Goal: Transaction & Acquisition: Purchase product/service

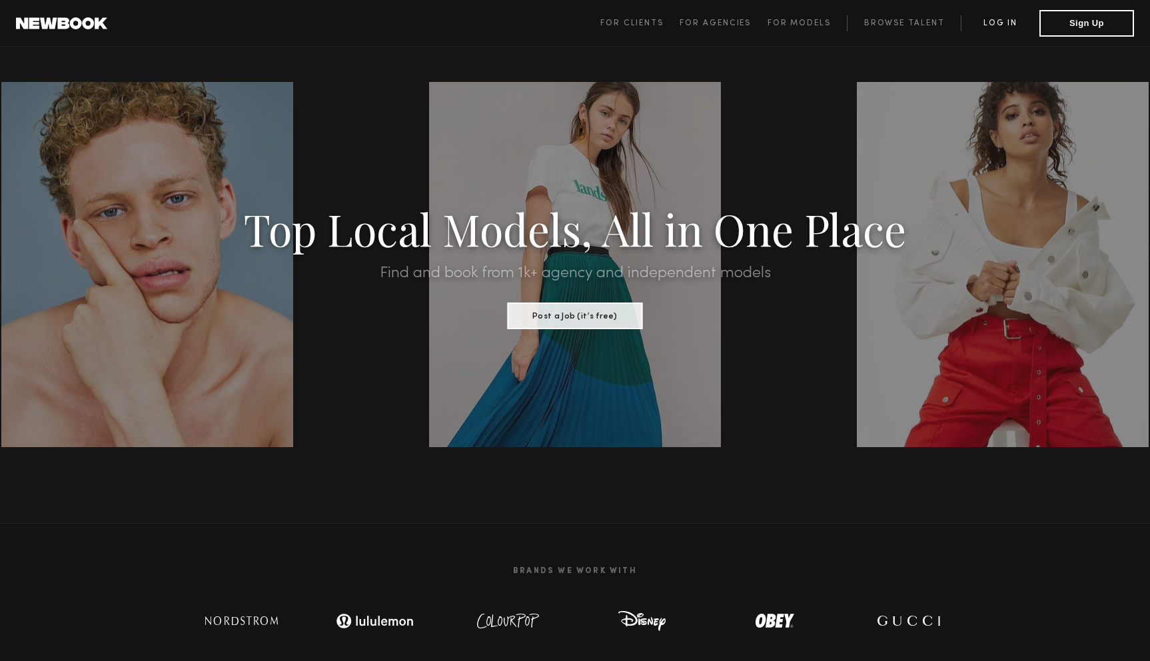
click at [1005, 23] on link "Log in" at bounding box center [999, 23] width 79 height 16
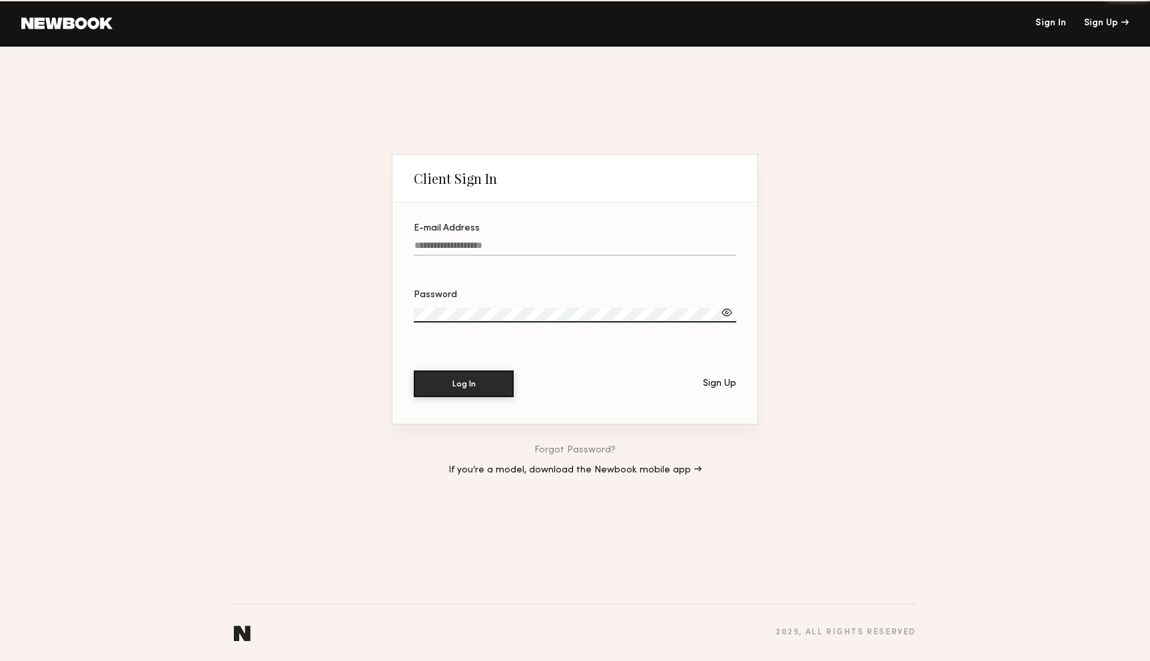
type input "**********"
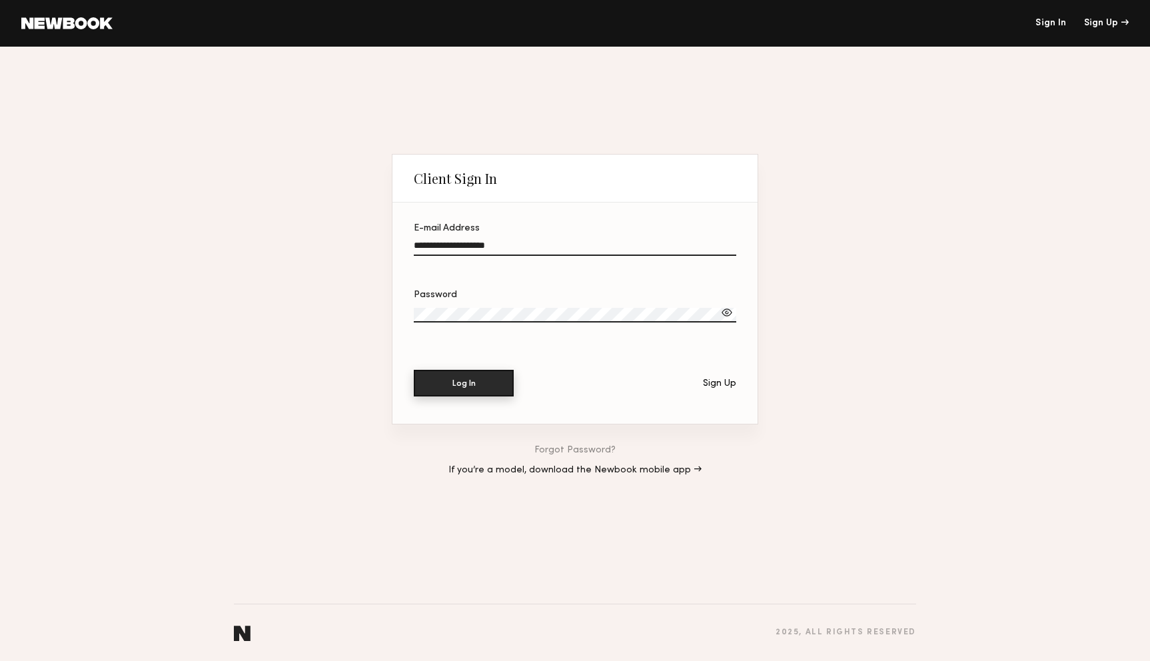
click at [460, 391] on button "Log In" at bounding box center [464, 383] width 100 height 27
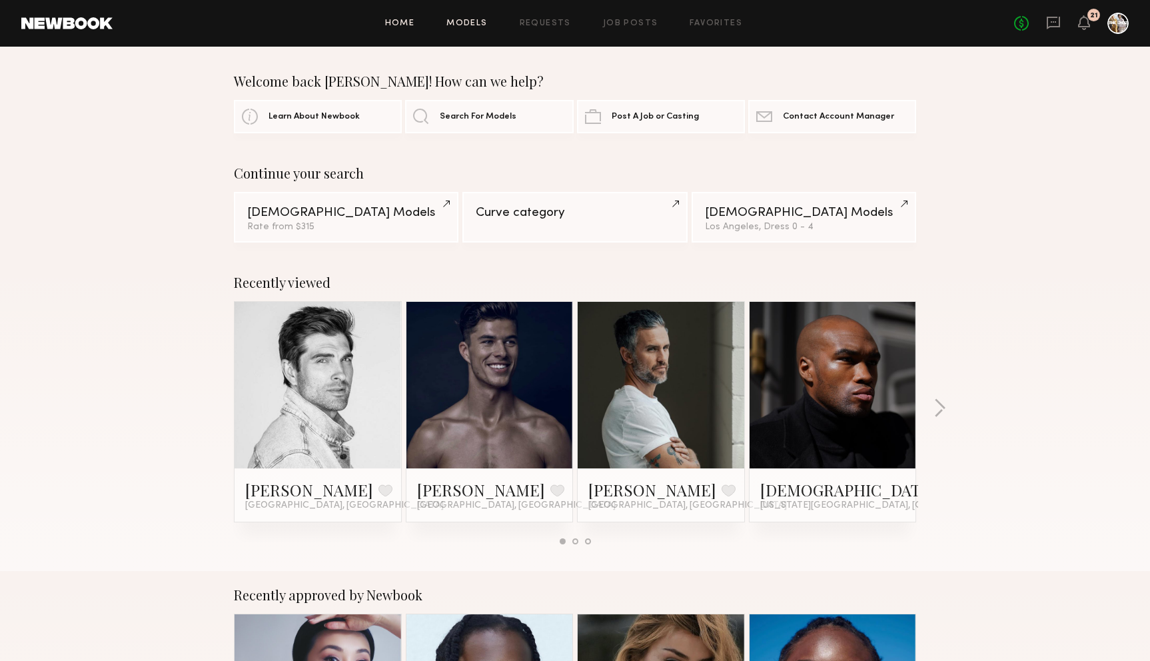
click at [475, 25] on link "Models" at bounding box center [466, 23] width 41 height 9
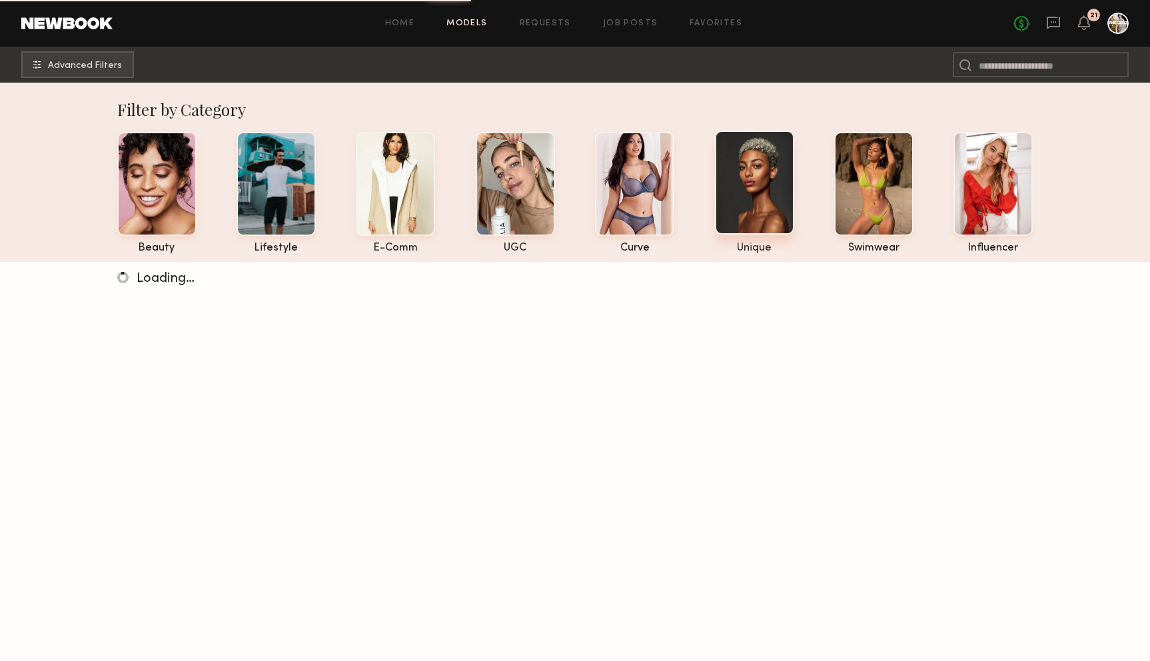
click at [772, 206] on div at bounding box center [754, 183] width 79 height 104
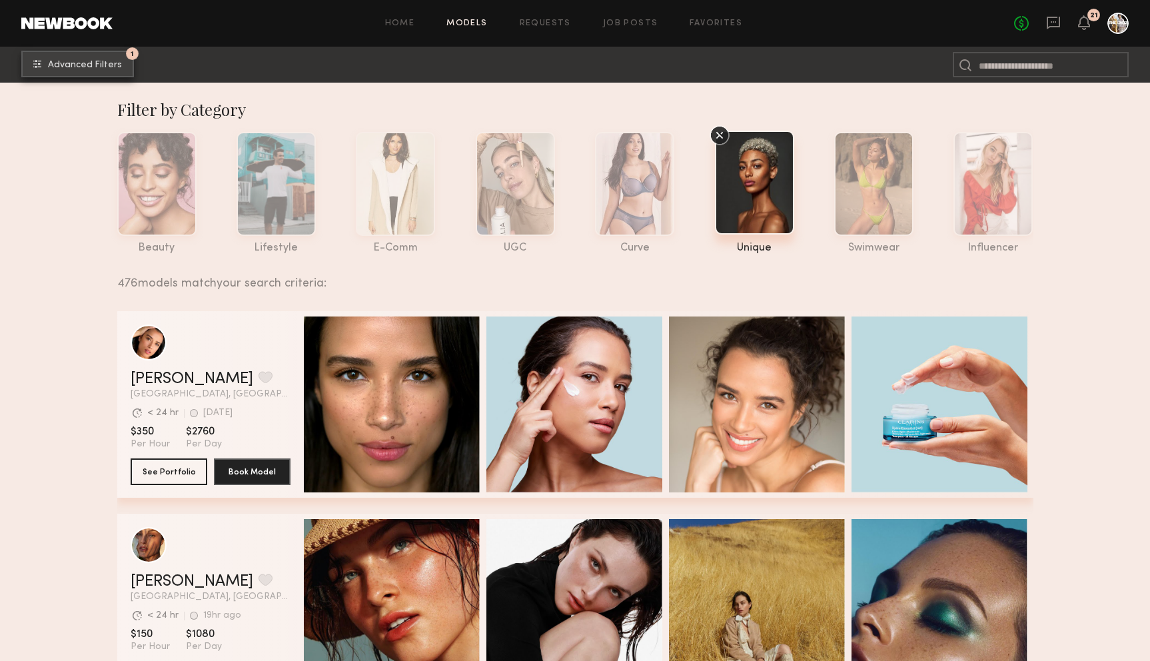
click at [105, 71] on button "1 Advanced Filters" at bounding box center [77, 64] width 113 height 27
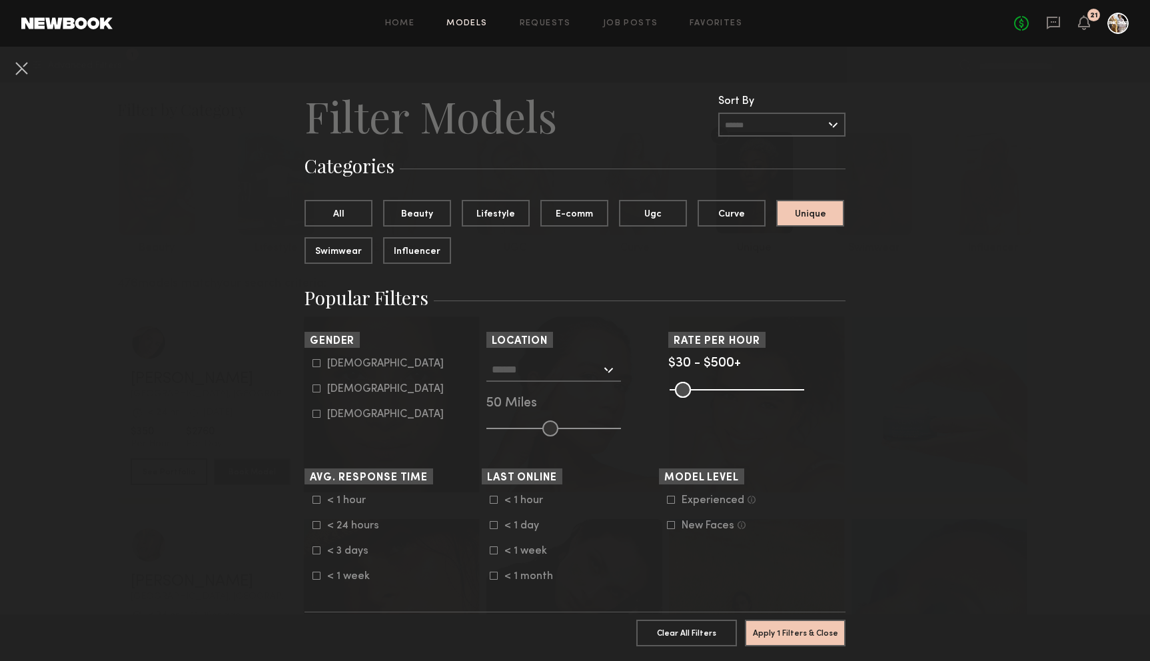
click at [318, 392] on icon at bounding box center [316, 388] width 8 height 8
click at [317, 418] on icon at bounding box center [316, 413] width 7 height 7
type input "**"
click at [572, 376] on input "text" at bounding box center [546, 369] width 109 height 23
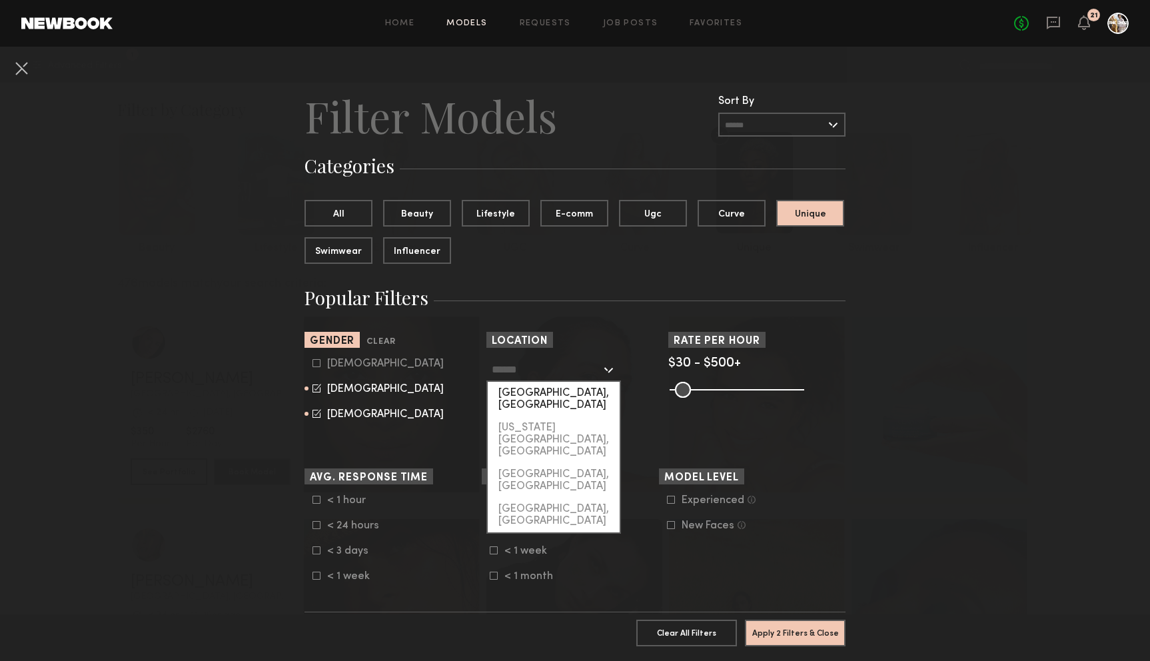
click at [571, 390] on div "[GEOGRAPHIC_DATA], [GEOGRAPHIC_DATA]" at bounding box center [554, 399] width 132 height 35
type input "**********"
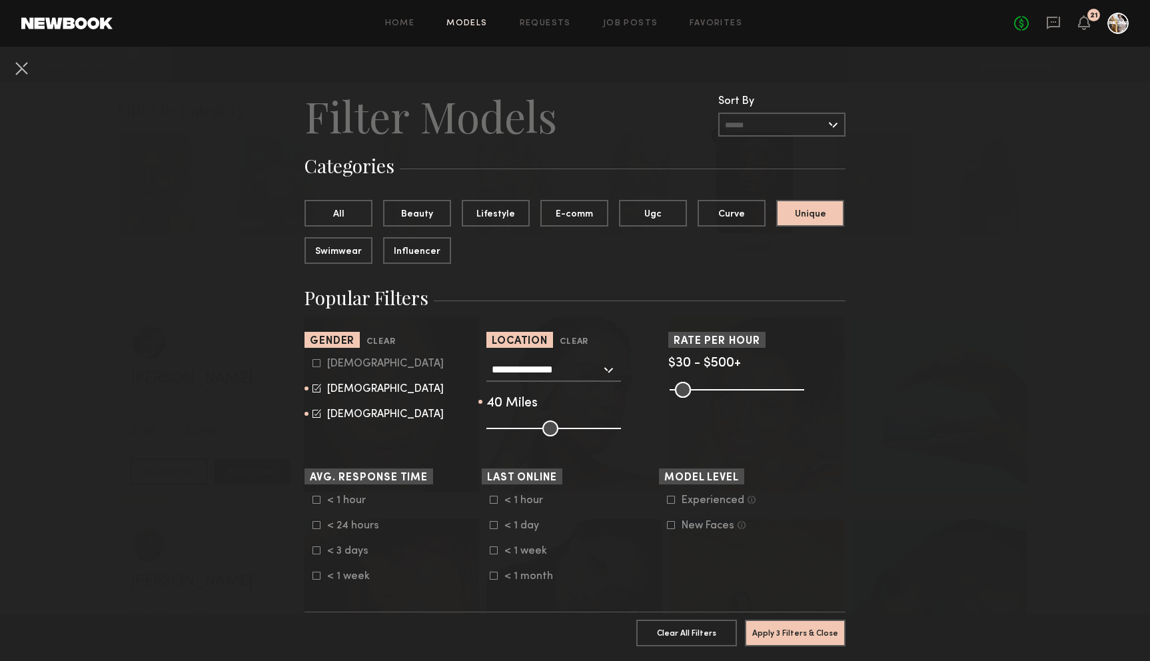
drag, startPoint x: 552, startPoint y: 427, endPoint x: 536, endPoint y: 428, distance: 16.0
type input "**"
click at [536, 428] on input "range" at bounding box center [553, 428] width 135 height 16
click at [357, 209] on button "All" at bounding box center [338, 212] width 68 height 27
click at [794, 632] on button "Apply 2 Filters & Close" at bounding box center [795, 632] width 101 height 27
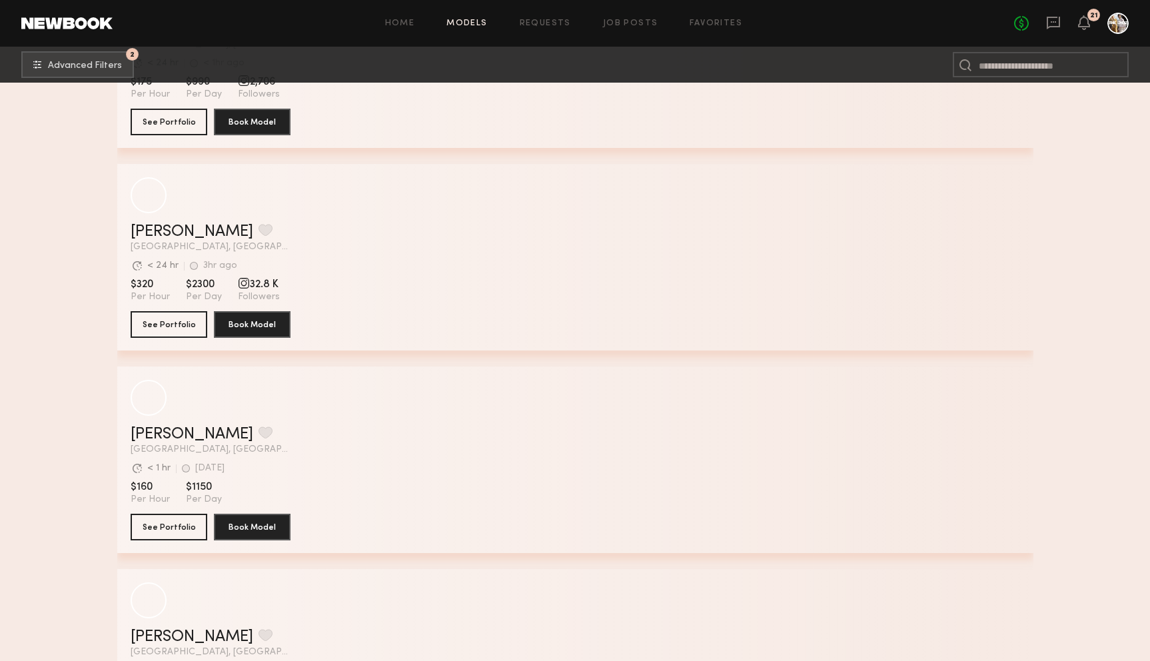
scroll to position [42056, 0]
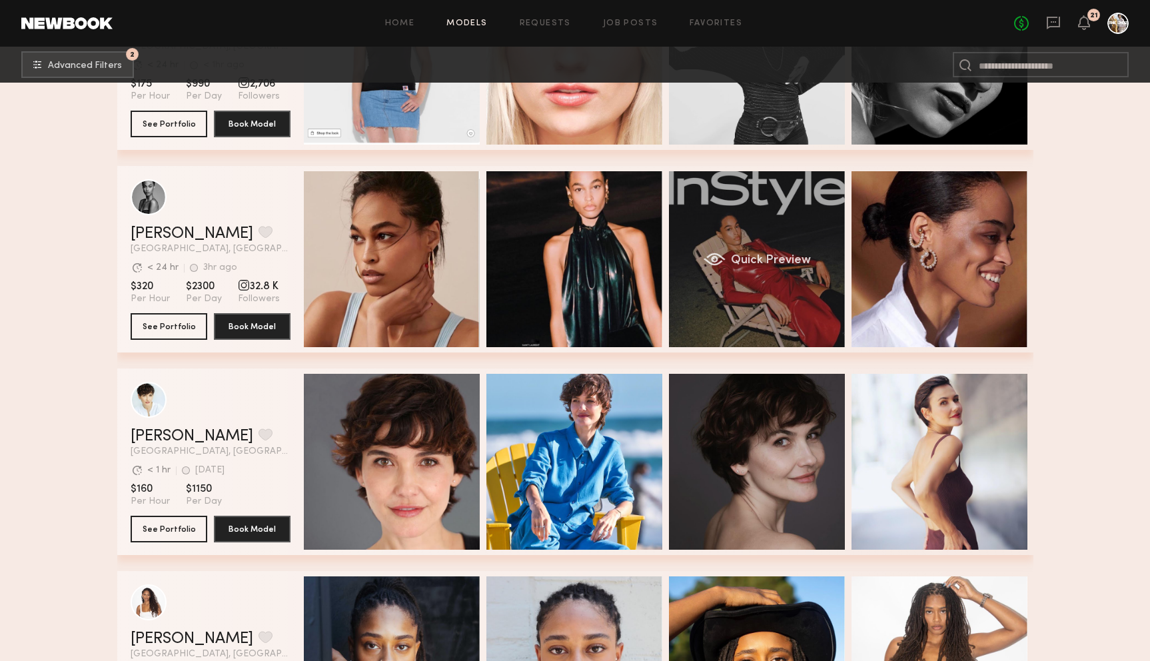
click at [793, 296] on div "Quick Preview" at bounding box center [757, 259] width 176 height 176
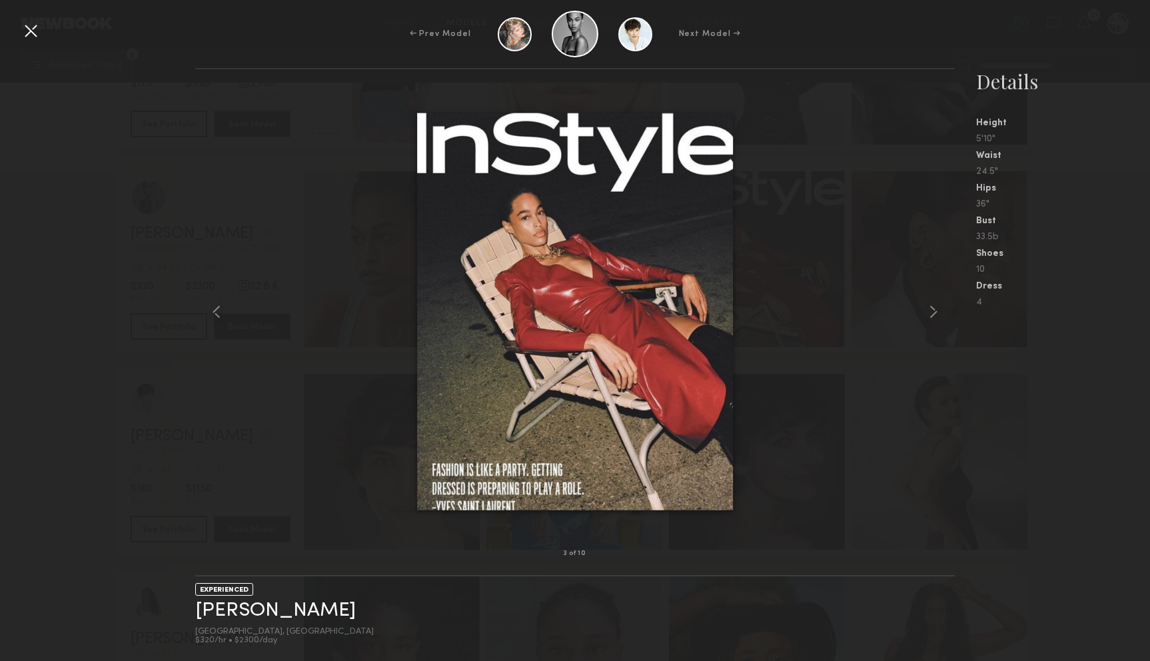
click at [129, 163] on div "3 of 10 EXPERIENCED [PERSON_NAME] [GEOGRAPHIC_DATA], [GEOGRAPHIC_DATA] $320/hr …" at bounding box center [575, 364] width 1150 height 593
click at [87, 176] on div "3 of 10 EXPERIENCED [PERSON_NAME] [GEOGRAPHIC_DATA], [GEOGRAPHIC_DATA] $320/hr …" at bounding box center [575, 364] width 1150 height 593
click at [32, 36] on div at bounding box center [30, 30] width 21 height 21
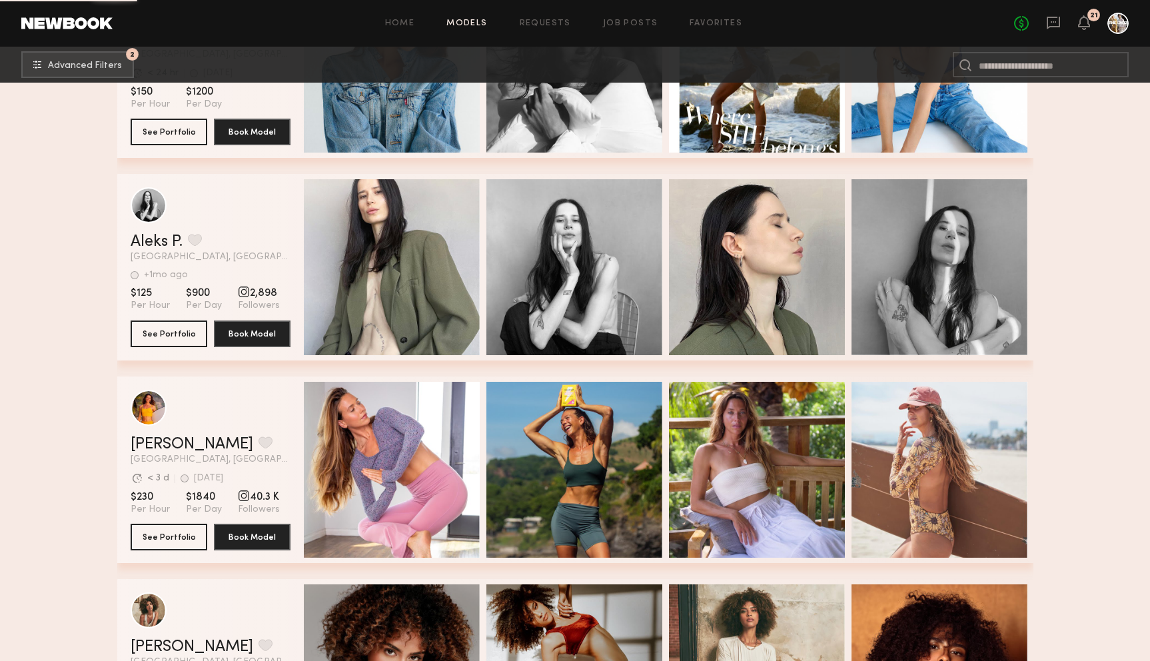
scroll to position [45491, 0]
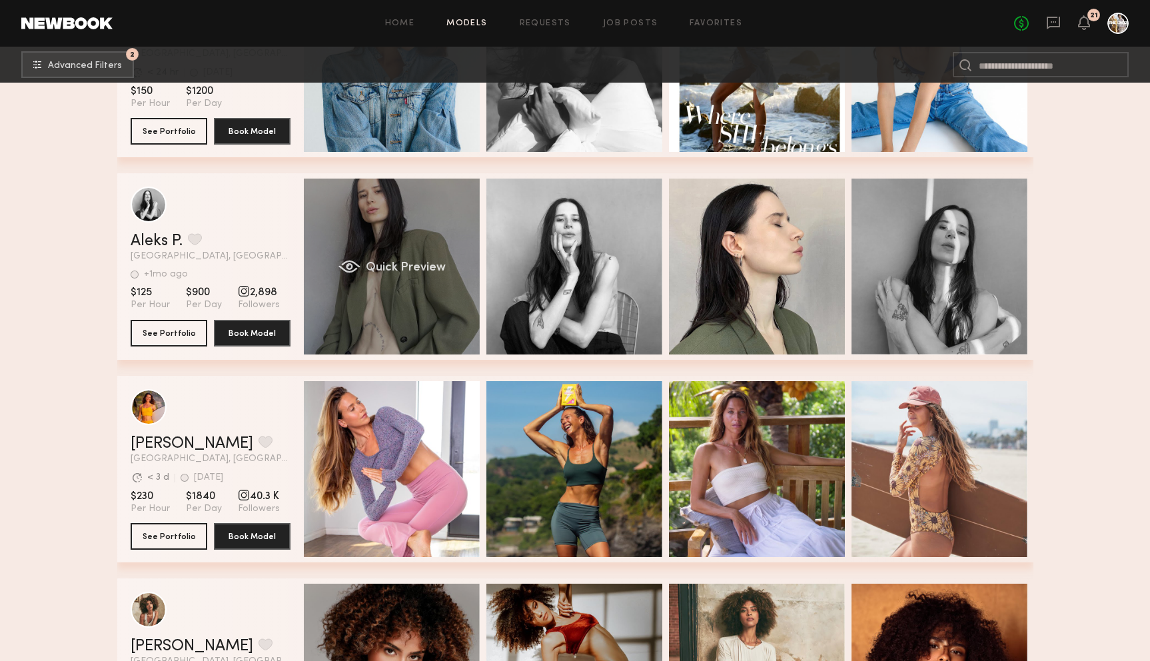
click at [410, 240] on div "Quick Preview" at bounding box center [392, 266] width 176 height 176
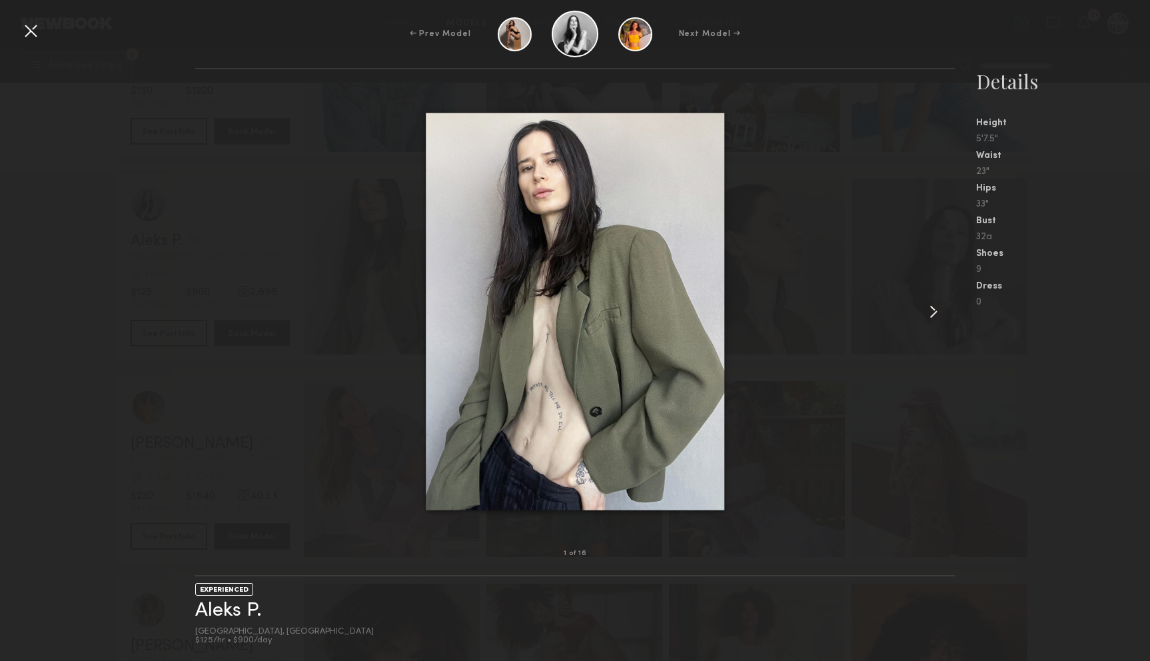
click at [930, 304] on common-icon at bounding box center [932, 311] width 21 height 21
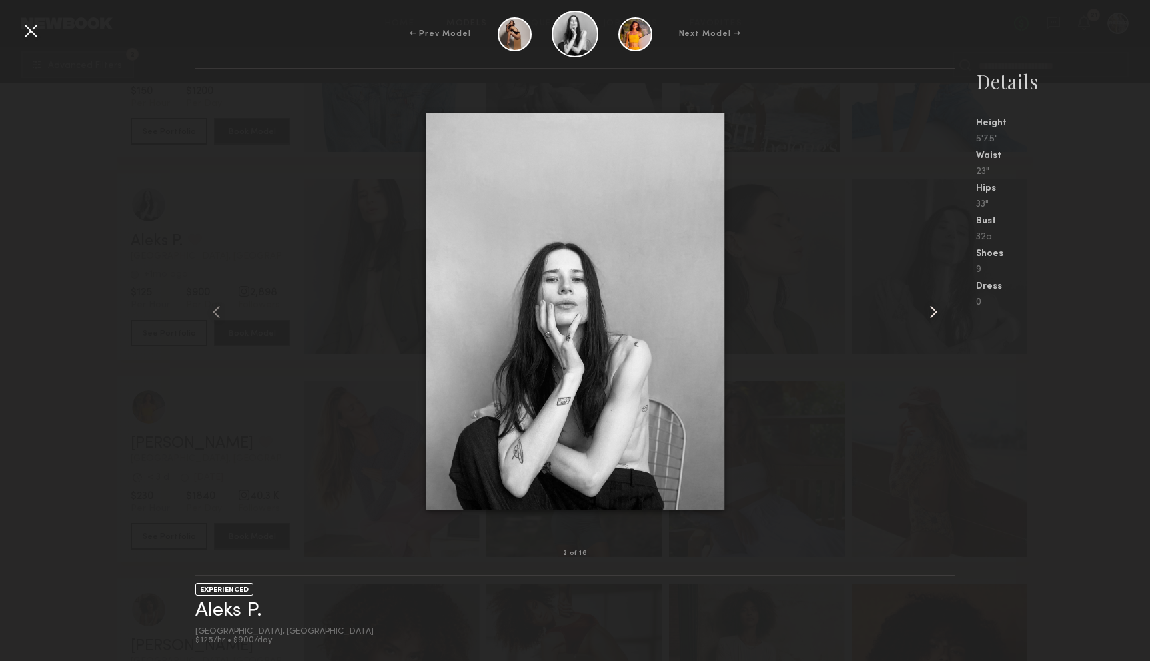
click at [930, 304] on common-icon at bounding box center [932, 311] width 21 height 21
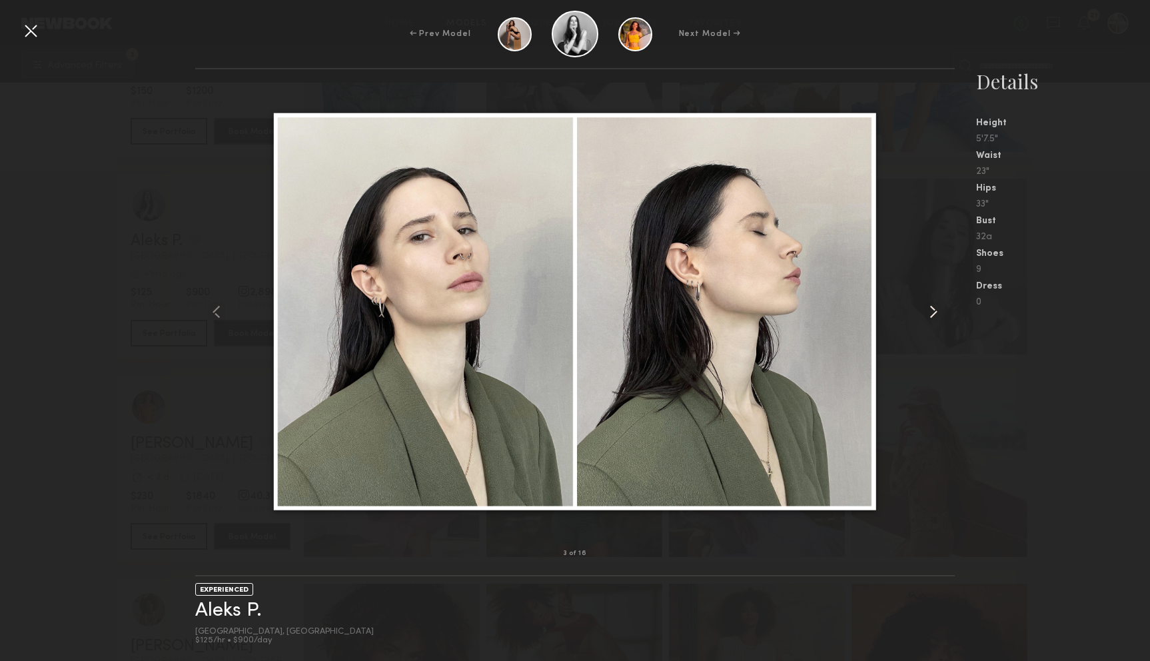
click at [930, 304] on common-icon at bounding box center [932, 311] width 21 height 21
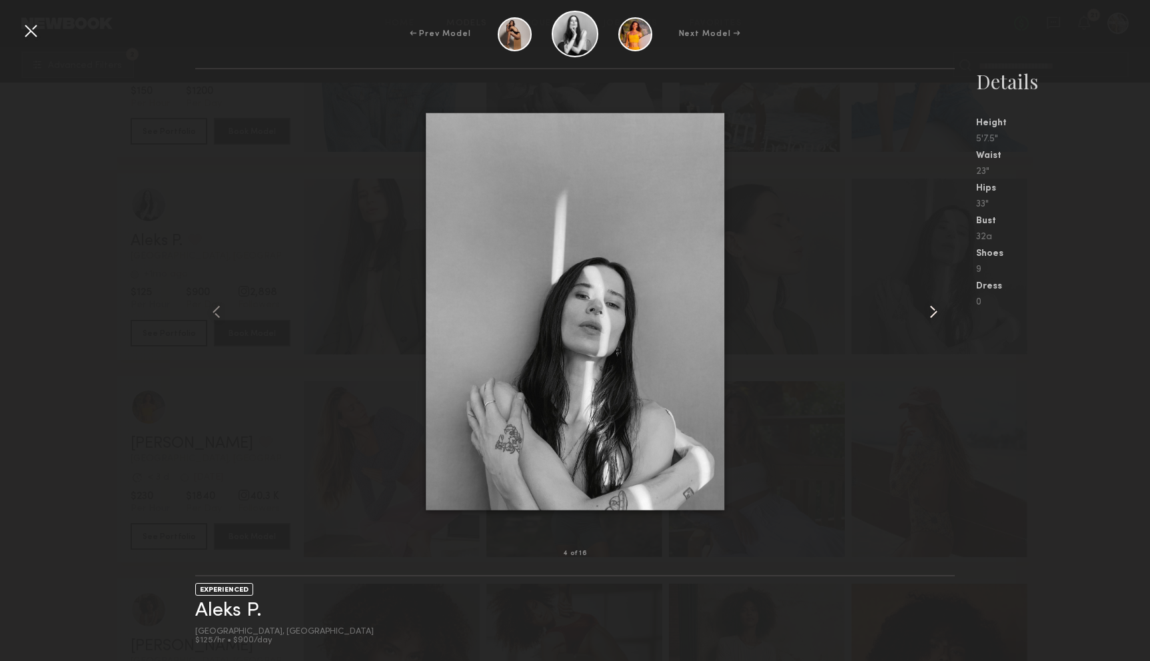
click at [930, 304] on common-icon at bounding box center [932, 311] width 21 height 21
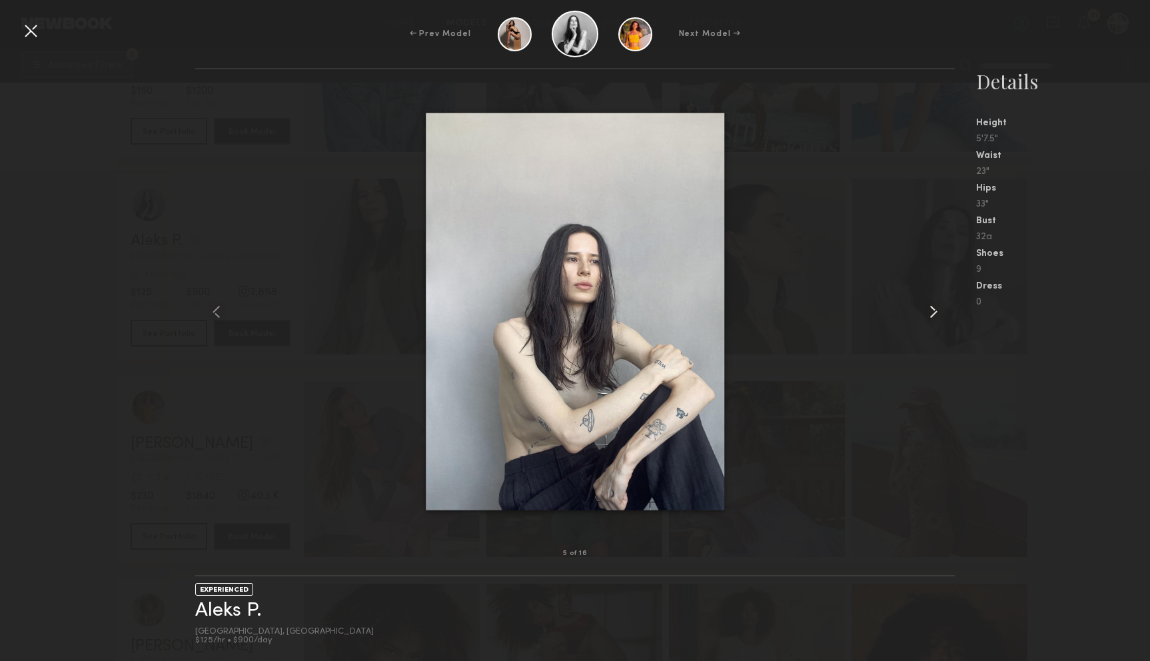
click at [930, 304] on common-icon at bounding box center [932, 311] width 21 height 21
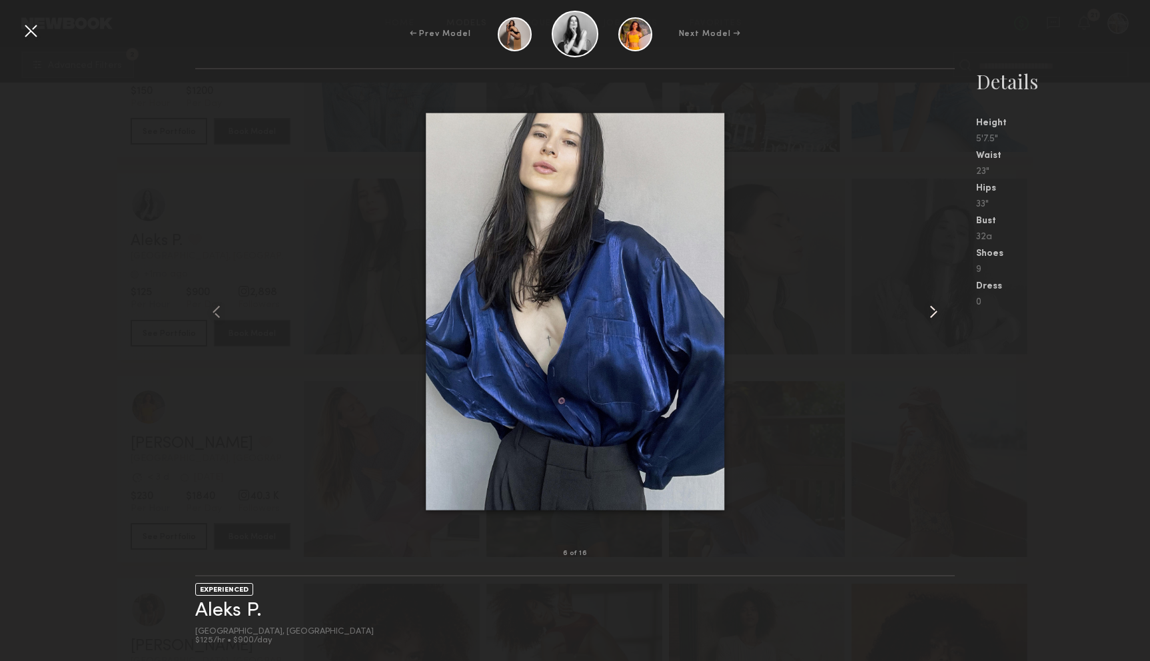
click at [930, 304] on common-icon at bounding box center [932, 311] width 21 height 21
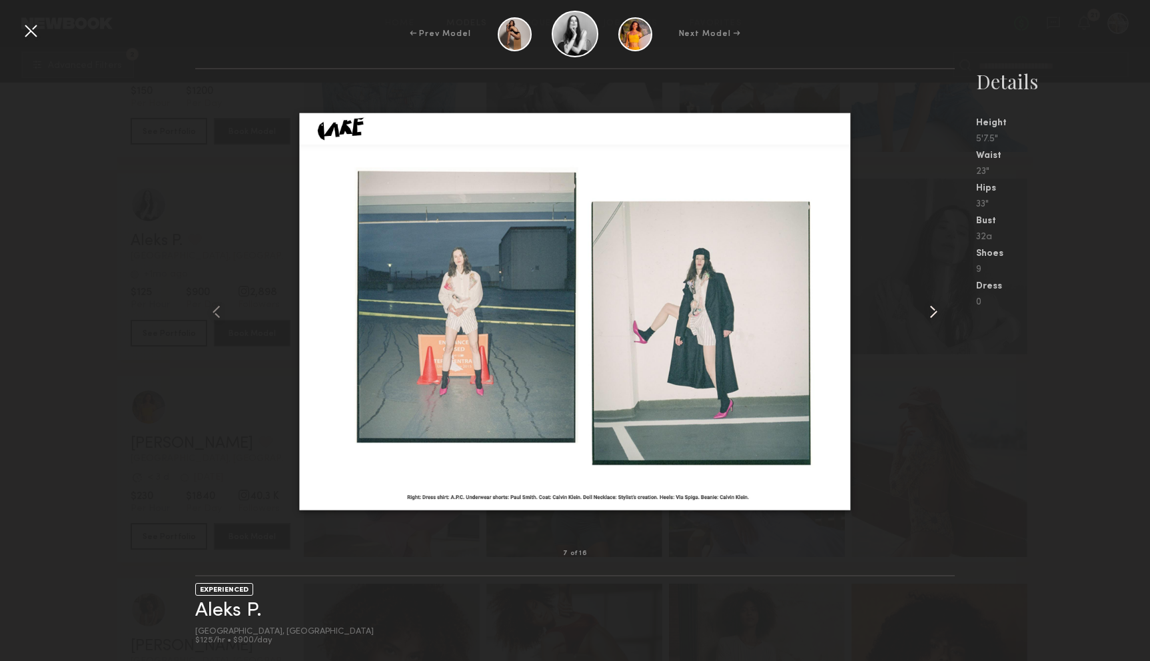
click at [930, 304] on common-icon at bounding box center [932, 311] width 21 height 21
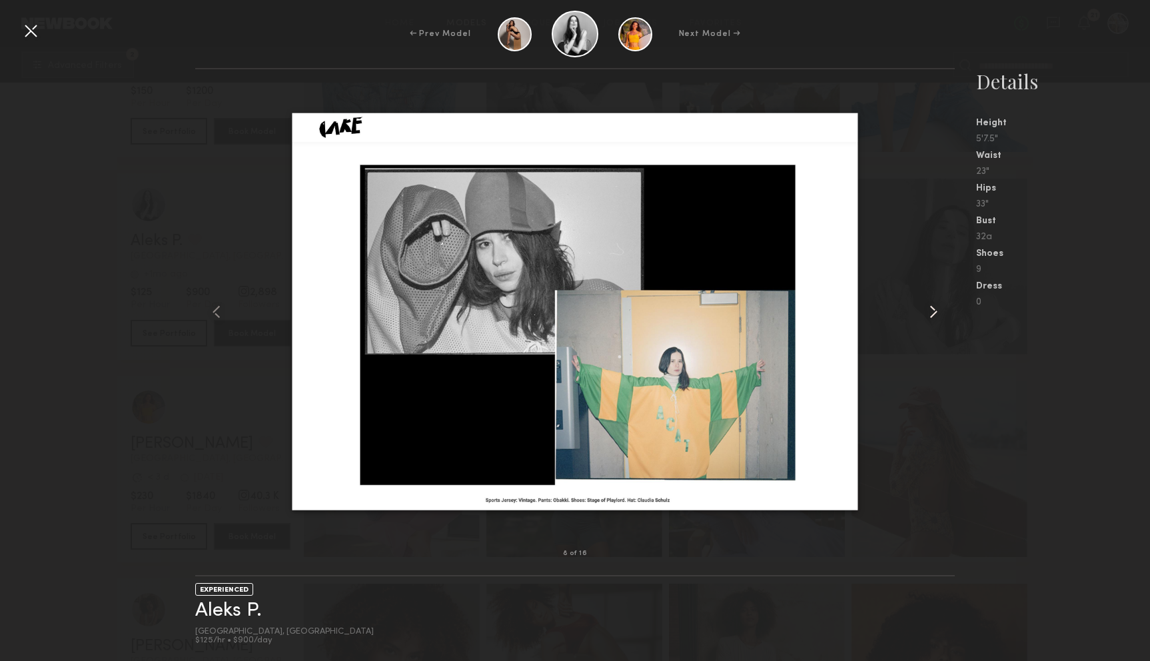
click at [930, 304] on common-icon at bounding box center [932, 311] width 21 height 21
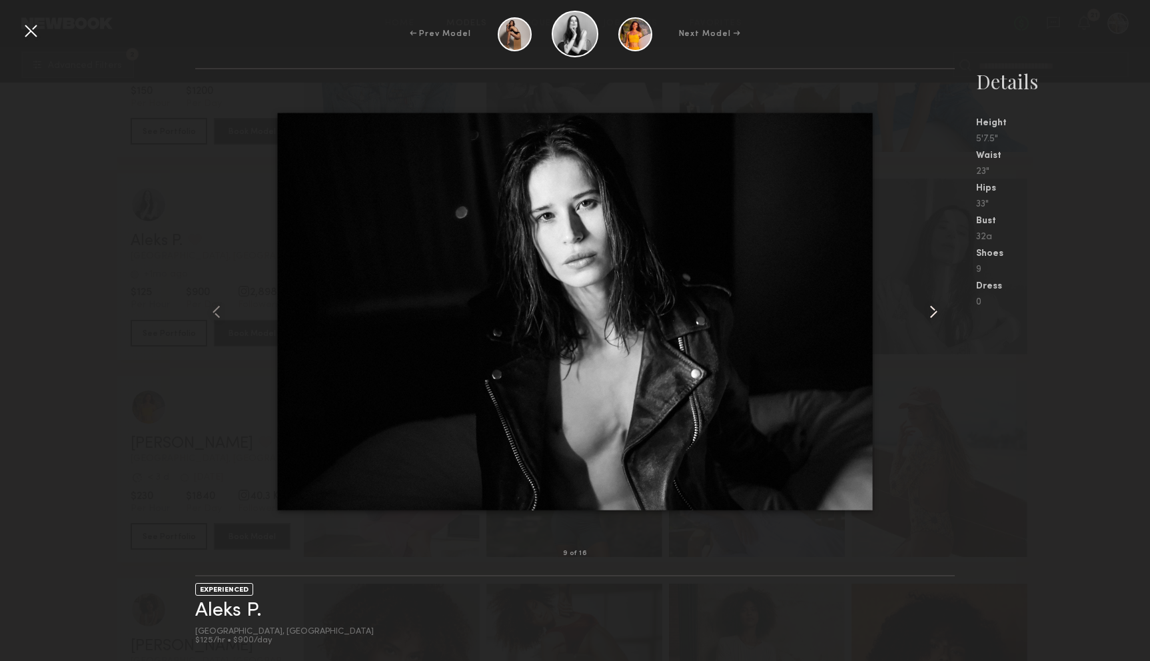
click at [930, 304] on common-icon at bounding box center [932, 311] width 21 height 21
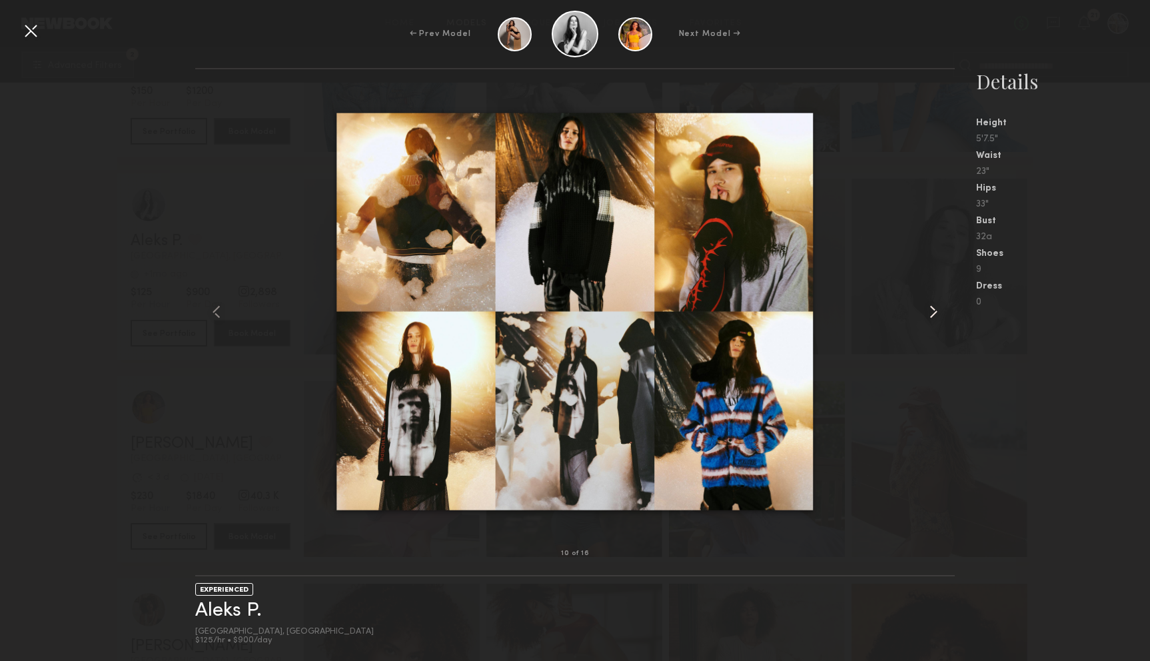
click at [930, 304] on common-icon at bounding box center [932, 311] width 21 height 21
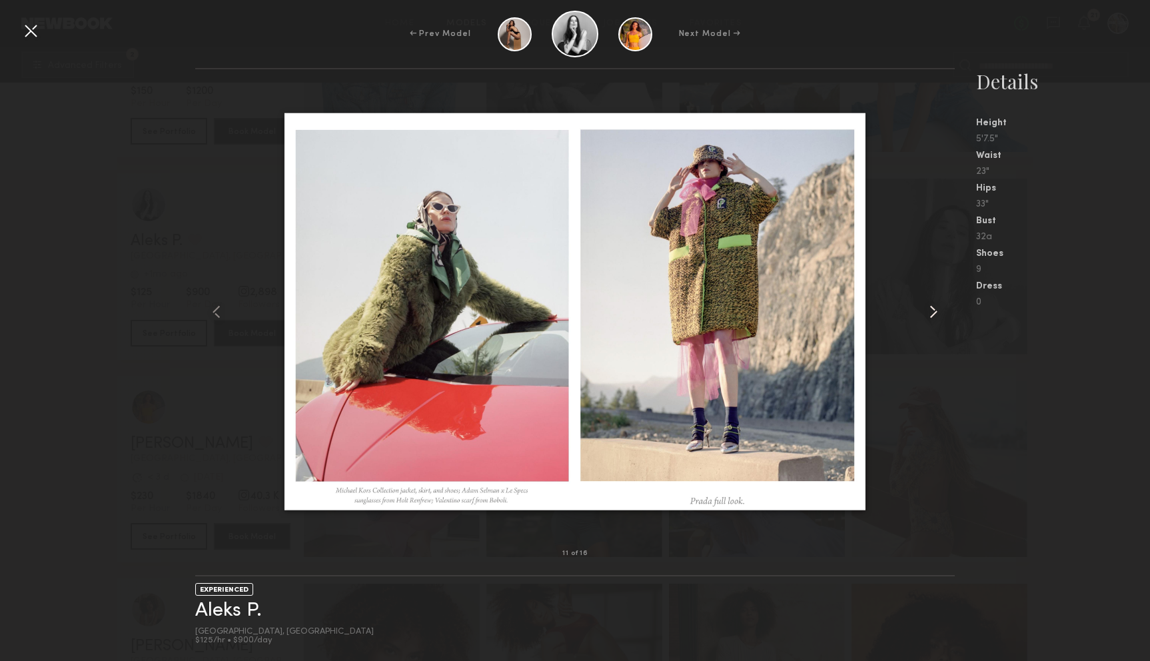
click at [930, 304] on common-icon at bounding box center [932, 311] width 21 height 21
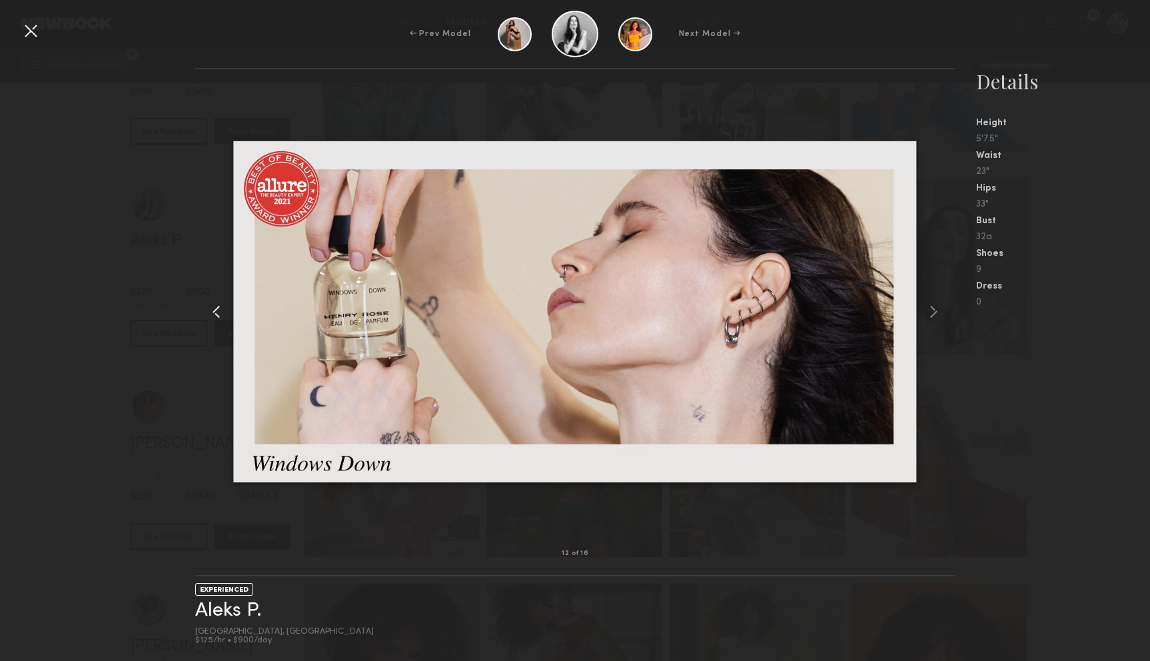
click at [222, 302] on common-icon at bounding box center [216, 311] width 21 height 21
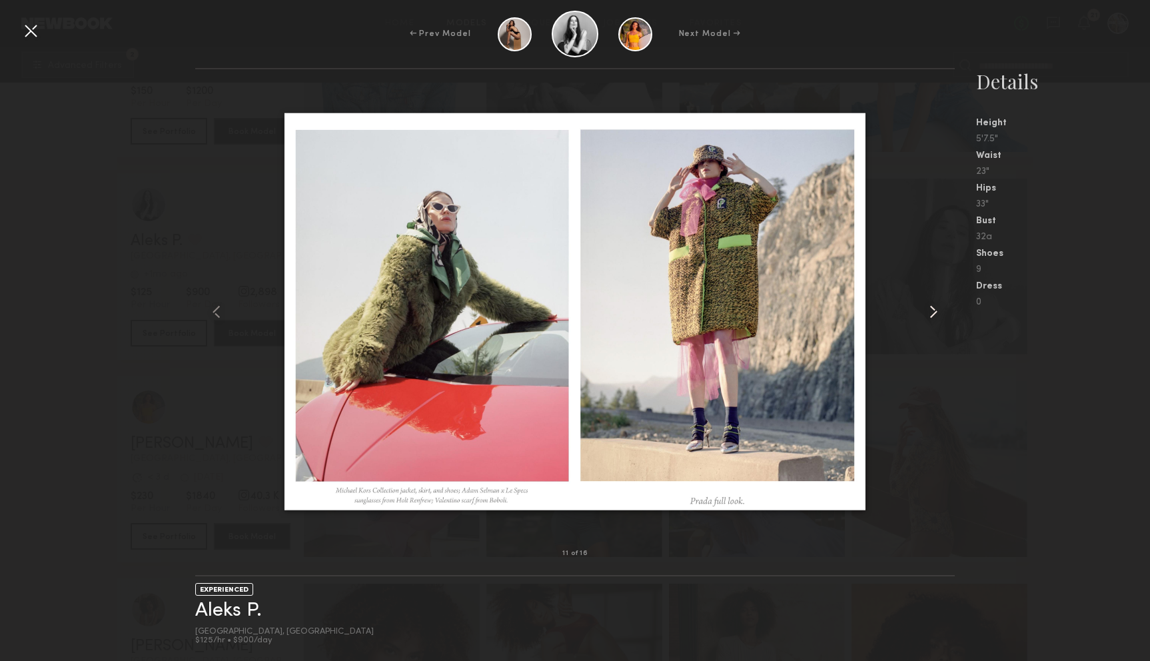
click at [932, 309] on common-icon at bounding box center [932, 311] width 21 height 21
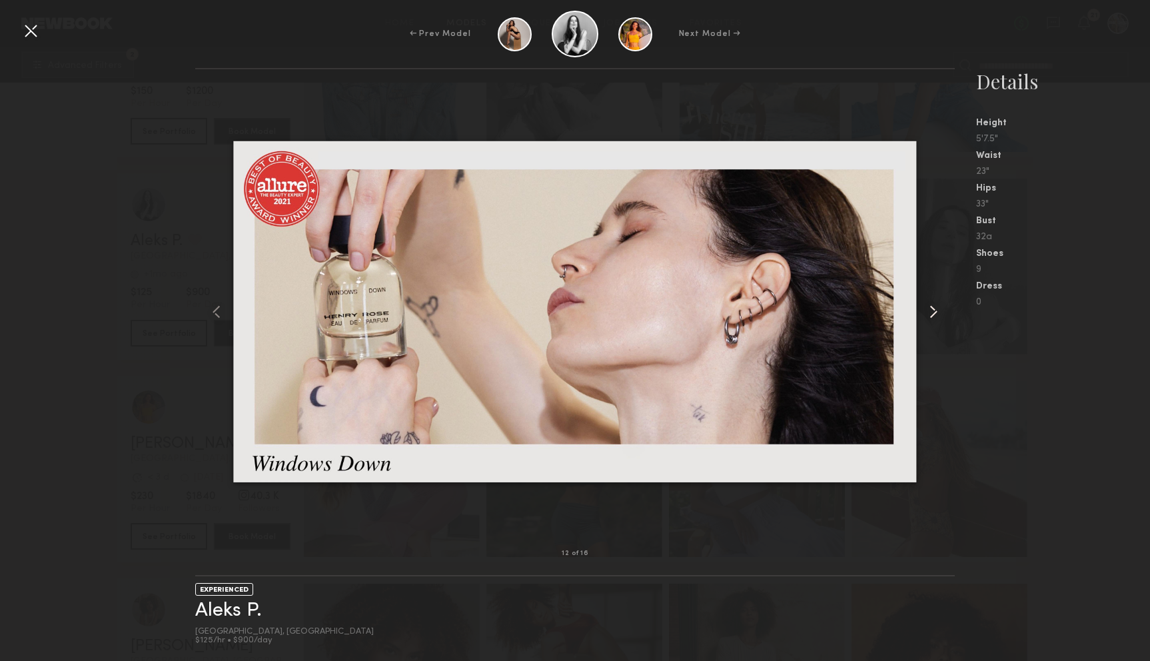
click at [932, 309] on common-icon at bounding box center [932, 311] width 21 height 21
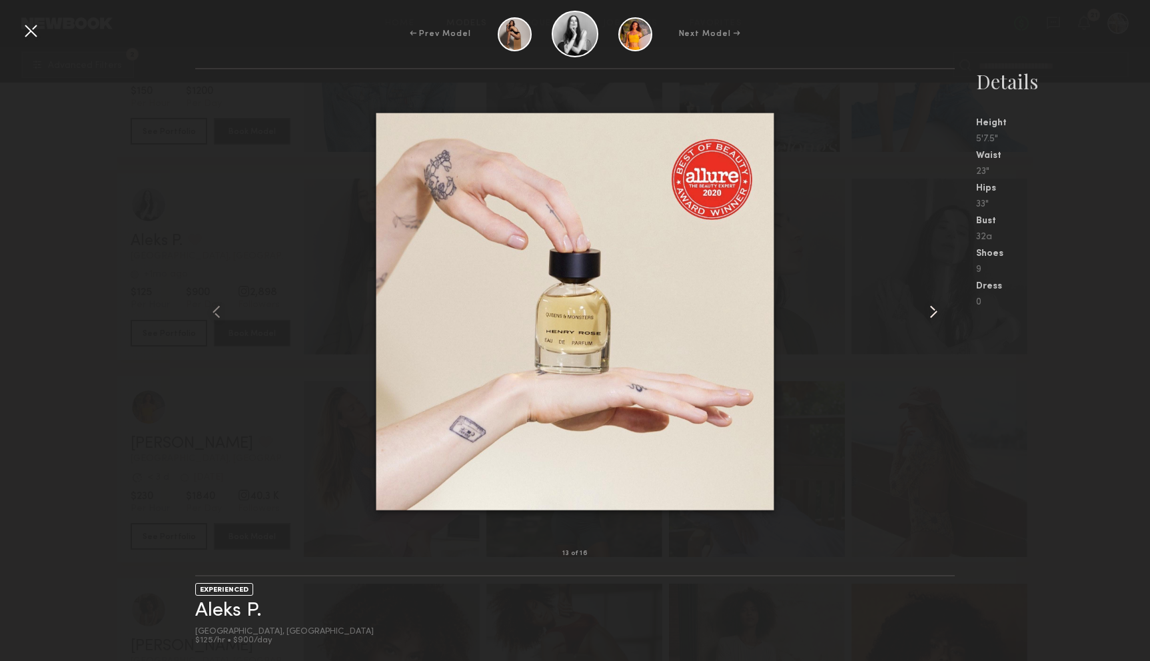
click at [932, 309] on common-icon at bounding box center [932, 311] width 21 height 21
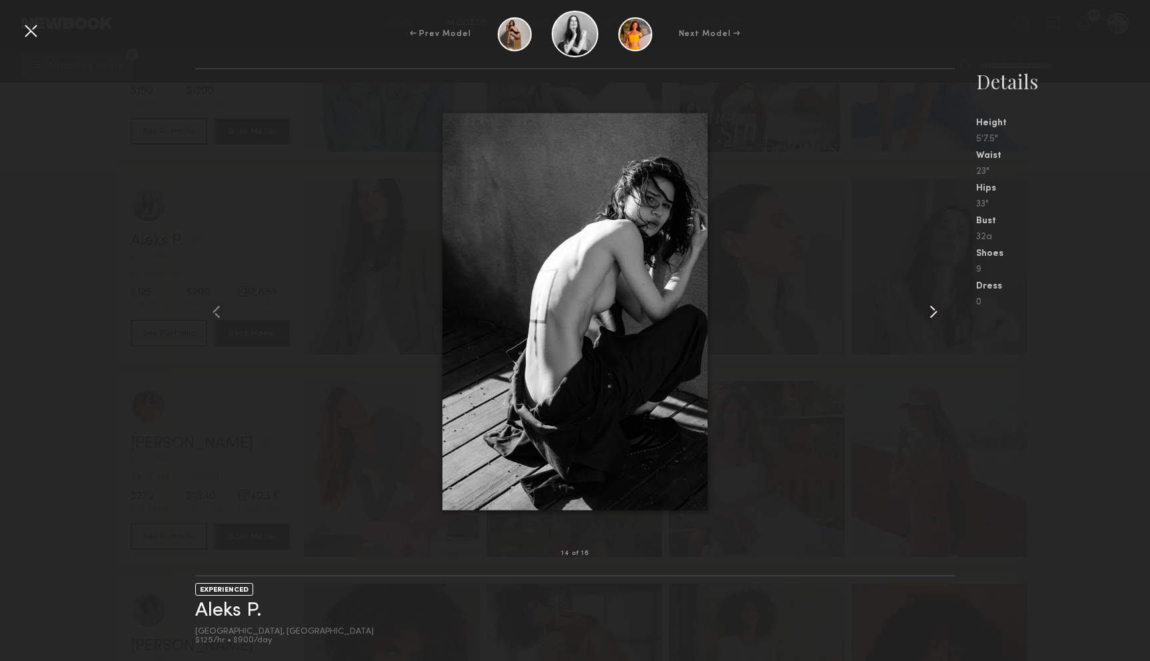
click at [932, 309] on common-icon at bounding box center [932, 311] width 21 height 21
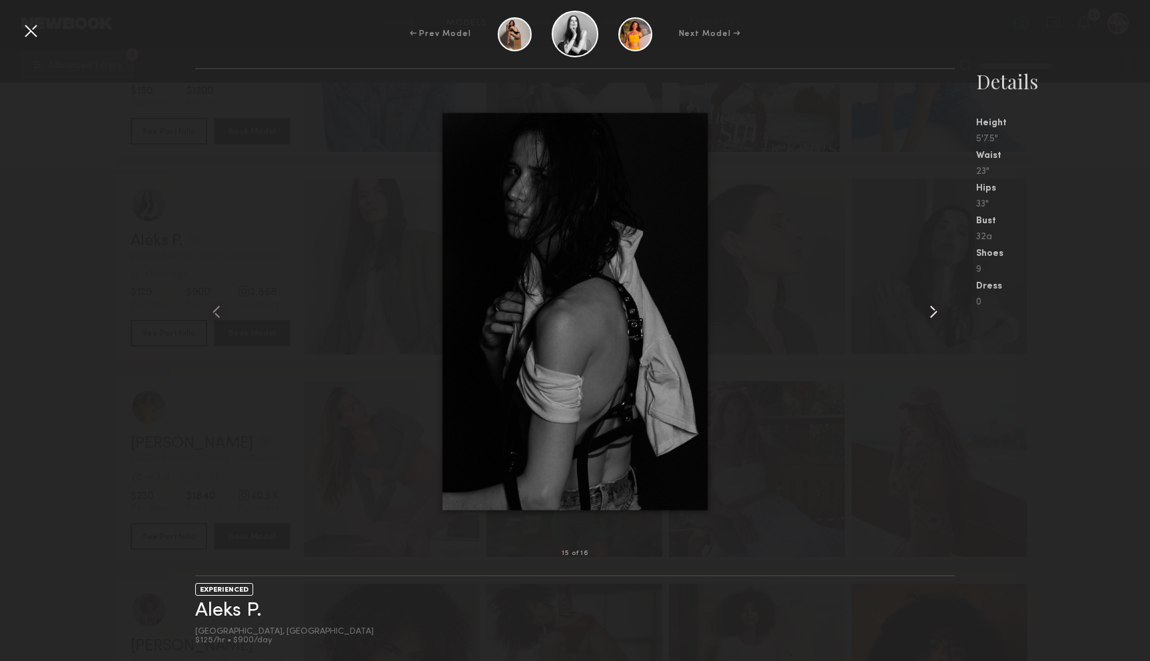
click at [932, 309] on common-icon at bounding box center [932, 311] width 21 height 21
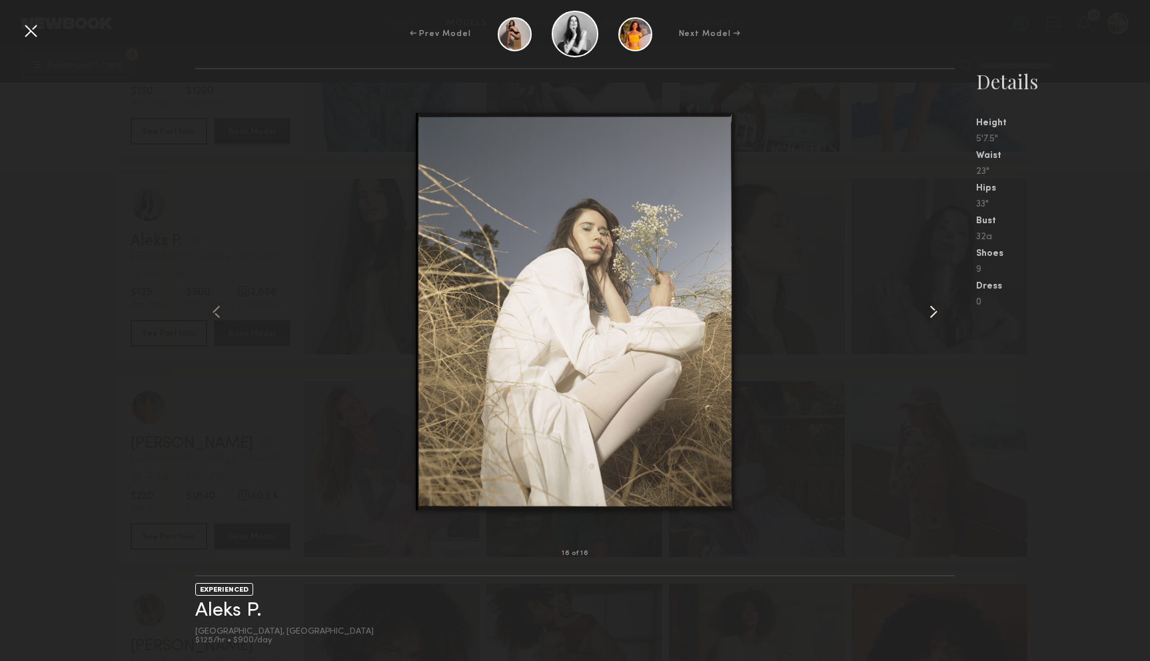
click at [932, 309] on common-icon at bounding box center [932, 311] width 21 height 21
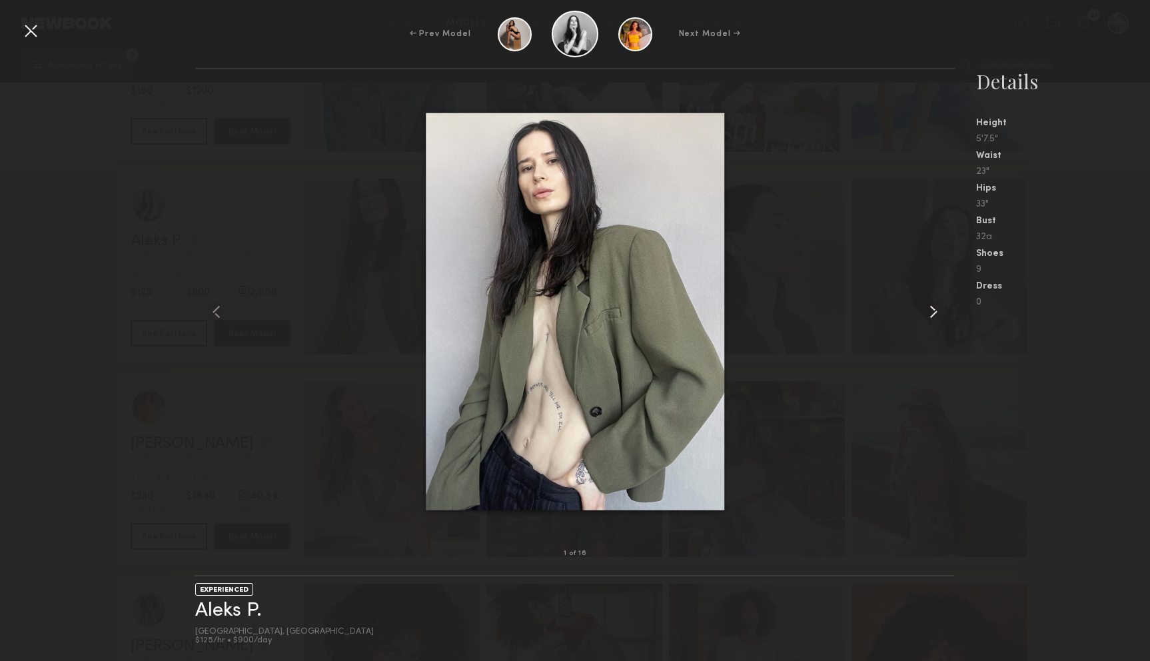
click at [932, 309] on common-icon at bounding box center [932, 311] width 21 height 21
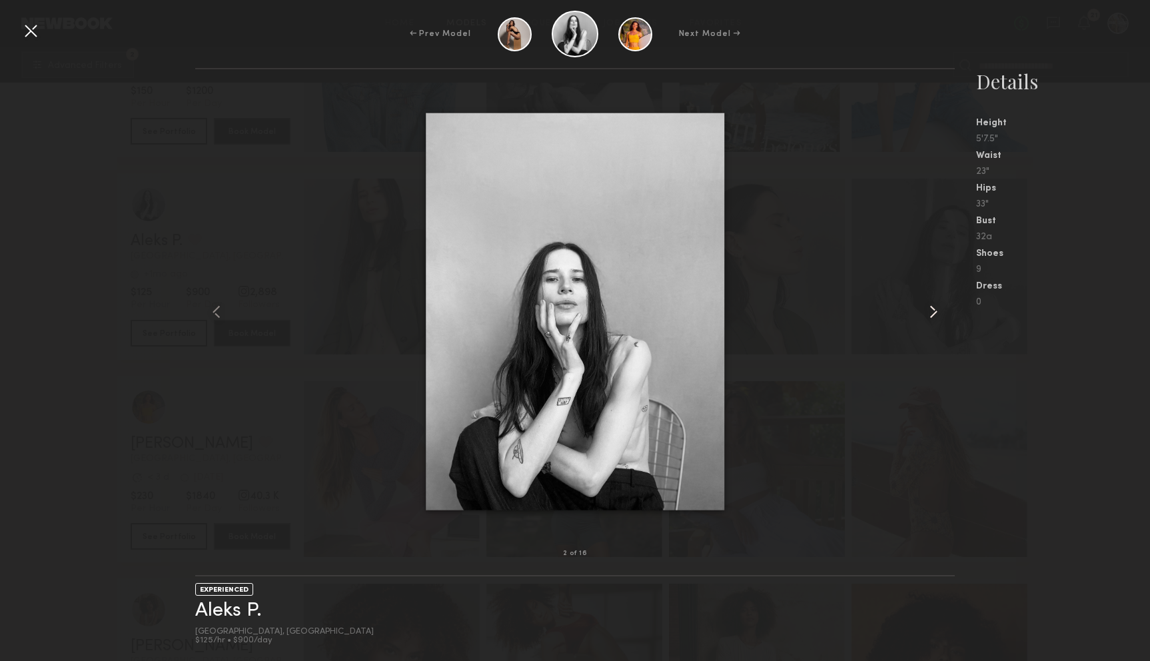
click at [932, 309] on common-icon at bounding box center [932, 311] width 21 height 21
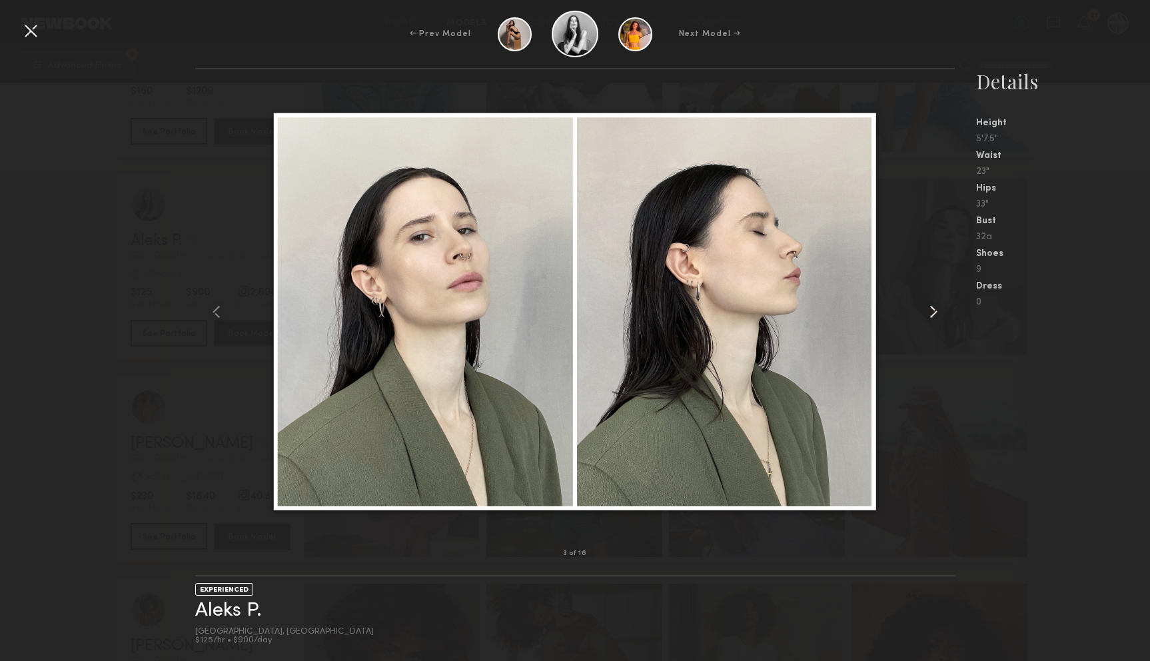
click at [932, 309] on common-icon at bounding box center [932, 311] width 21 height 21
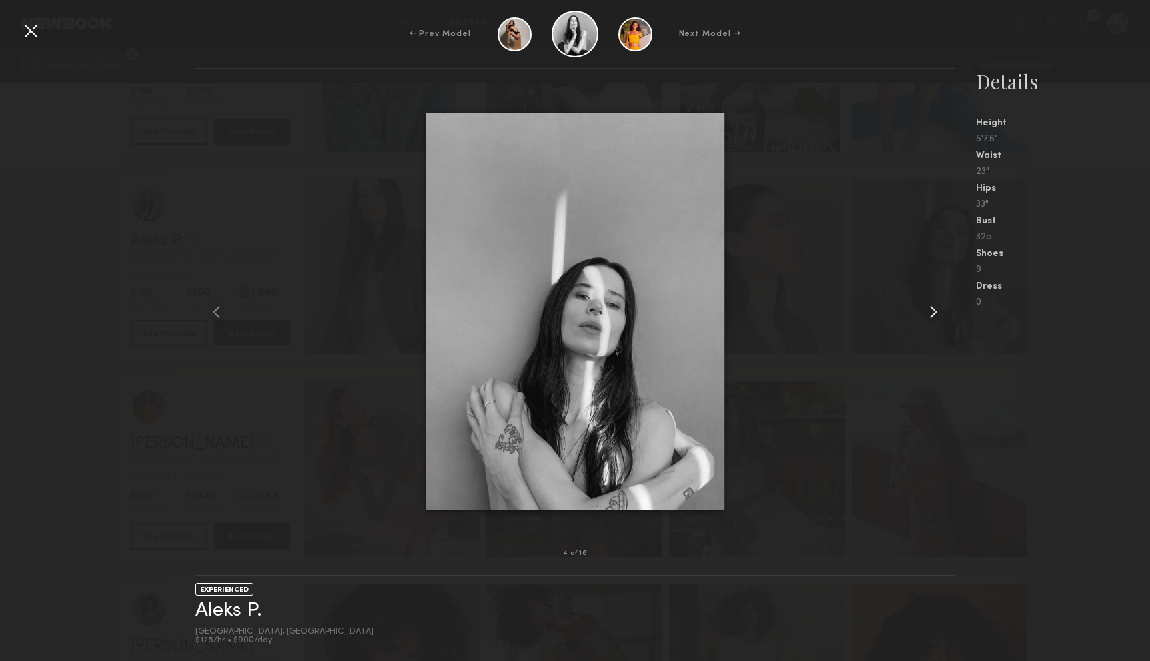
click at [932, 309] on common-icon at bounding box center [932, 311] width 21 height 21
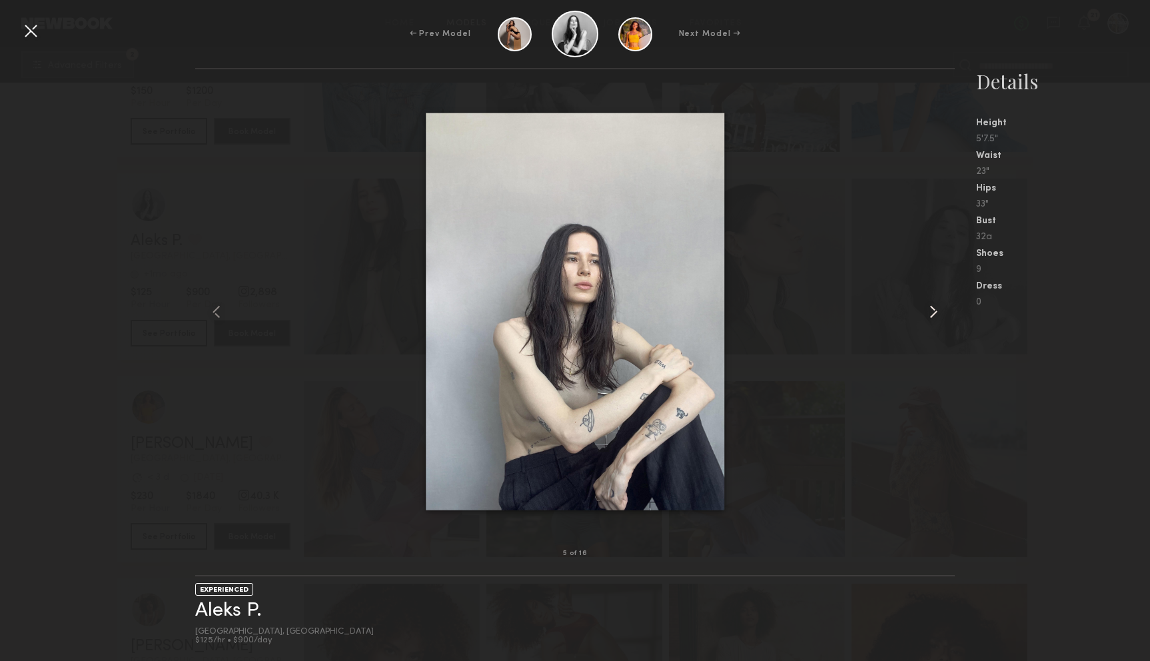
click at [932, 309] on common-icon at bounding box center [932, 311] width 21 height 21
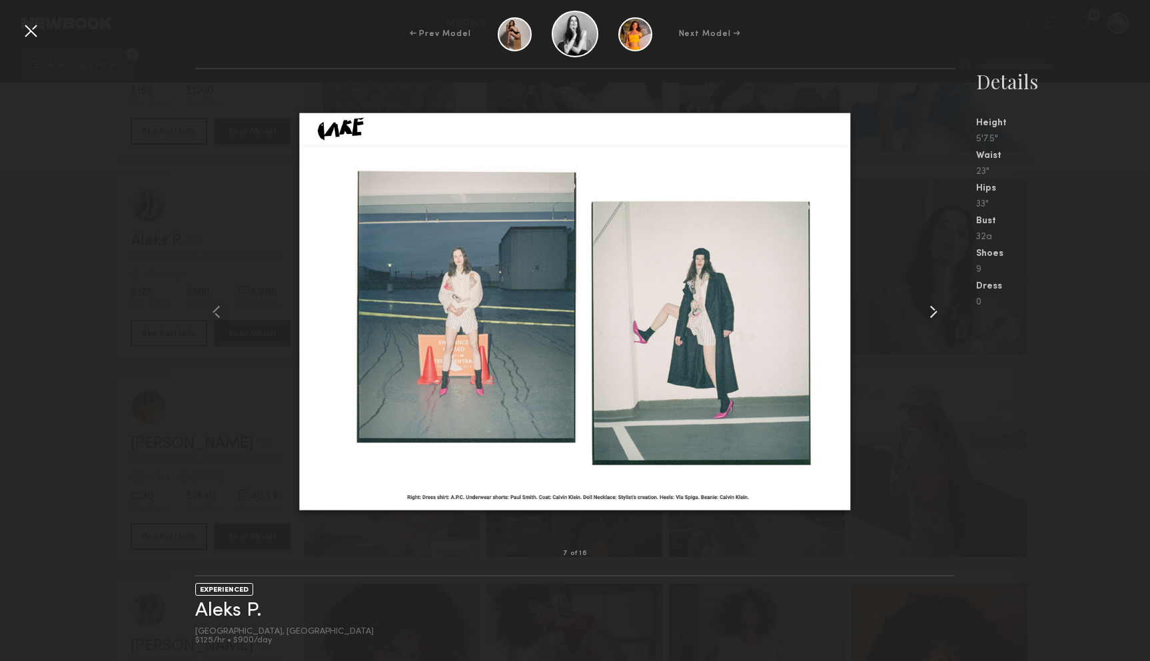
click at [932, 309] on common-icon at bounding box center [932, 311] width 21 height 21
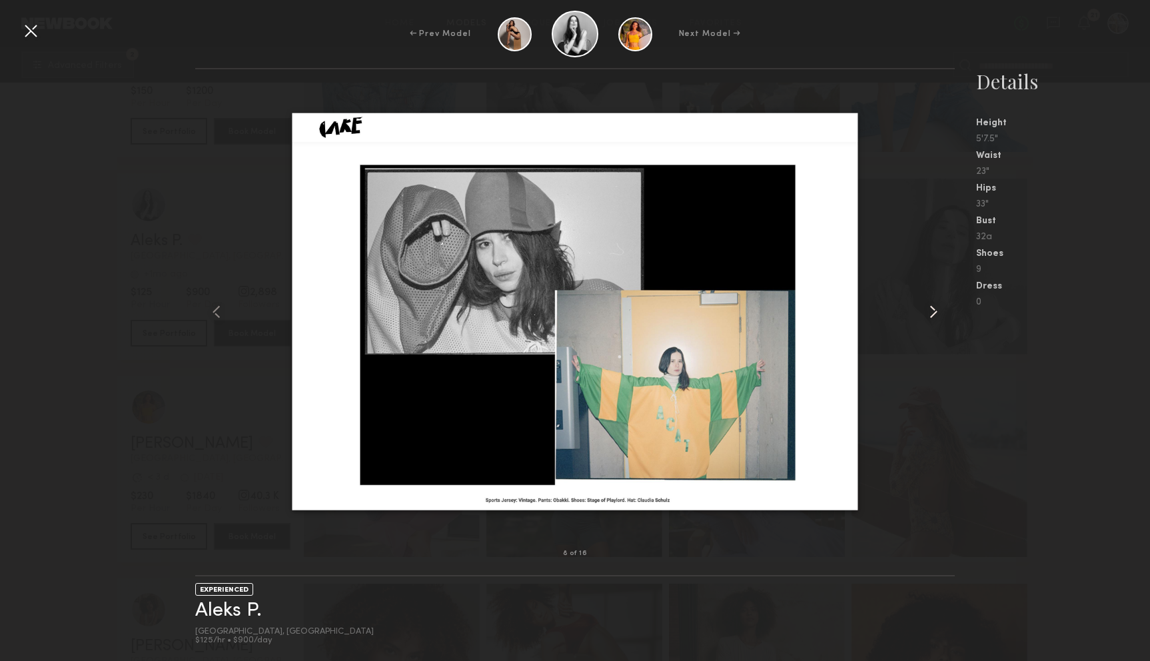
click at [932, 309] on common-icon at bounding box center [932, 311] width 21 height 21
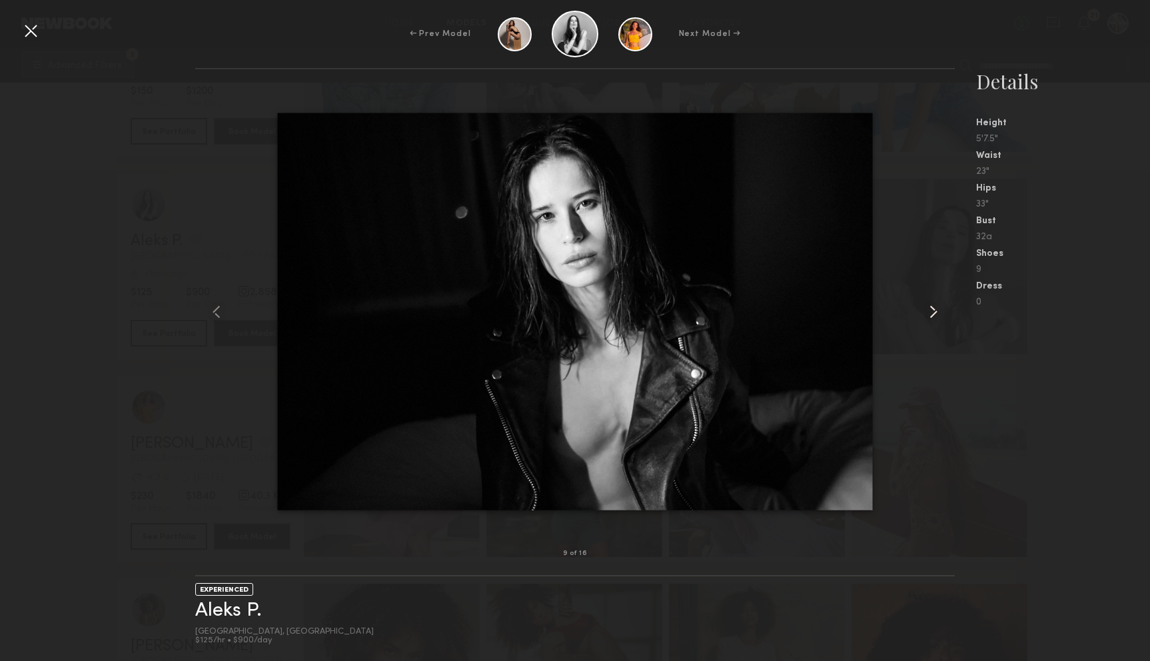
click at [932, 309] on common-icon at bounding box center [932, 311] width 21 height 21
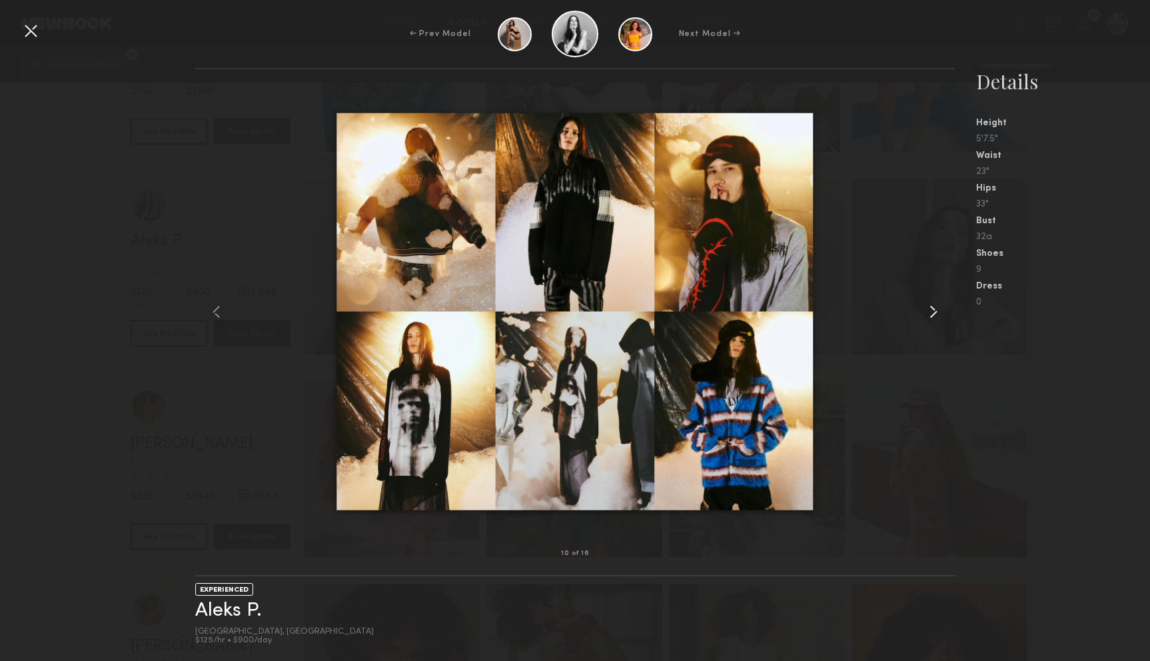
click at [932, 309] on common-icon at bounding box center [932, 311] width 21 height 21
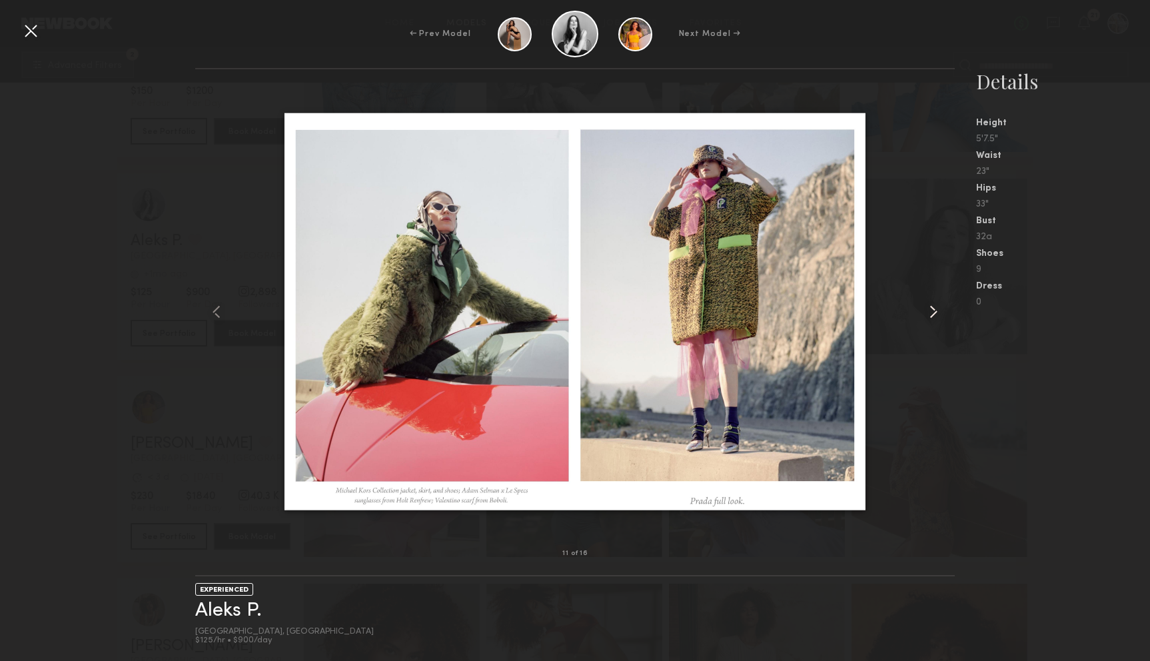
click at [932, 309] on common-icon at bounding box center [932, 311] width 21 height 21
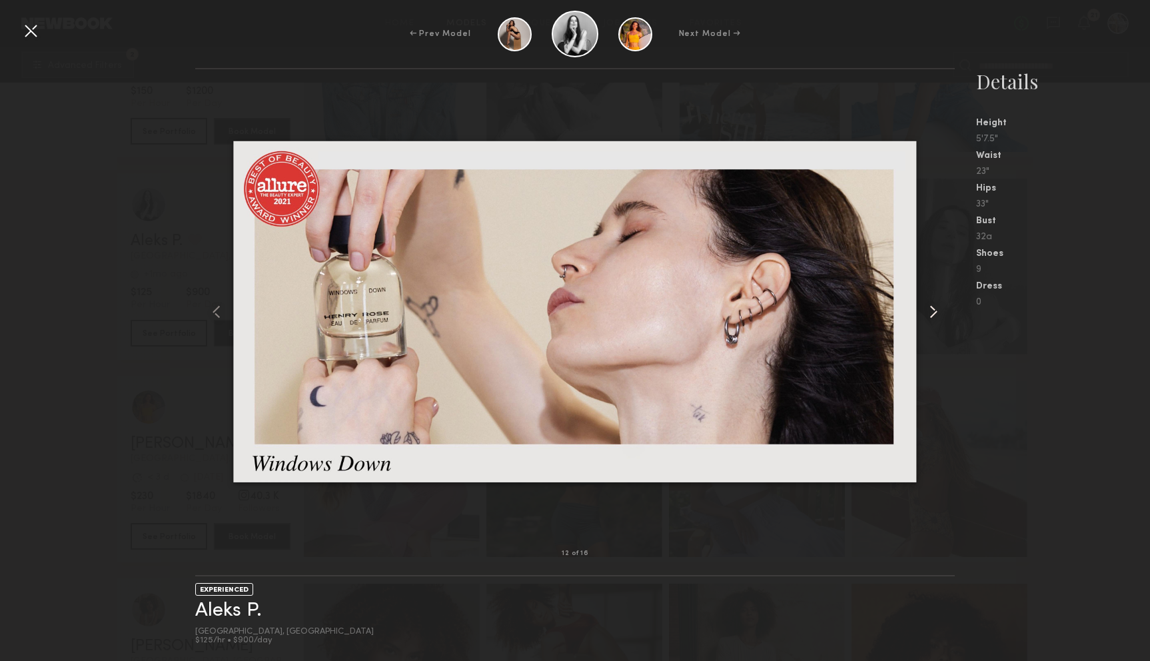
click at [932, 309] on common-icon at bounding box center [932, 311] width 21 height 21
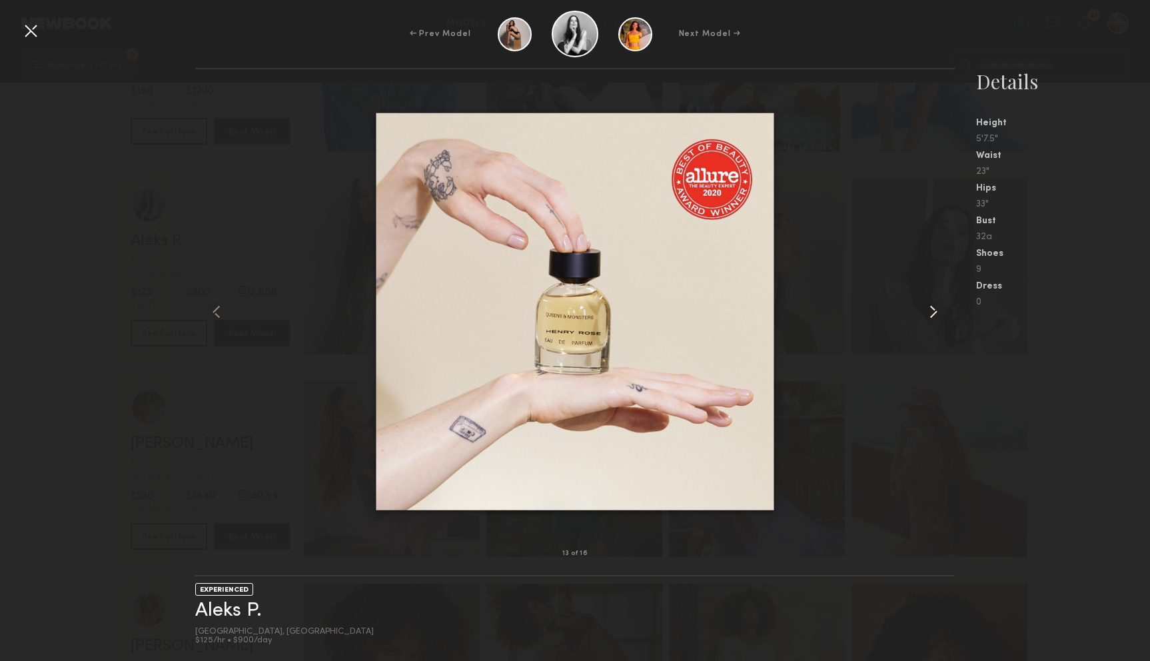
click at [932, 309] on common-icon at bounding box center [932, 311] width 21 height 21
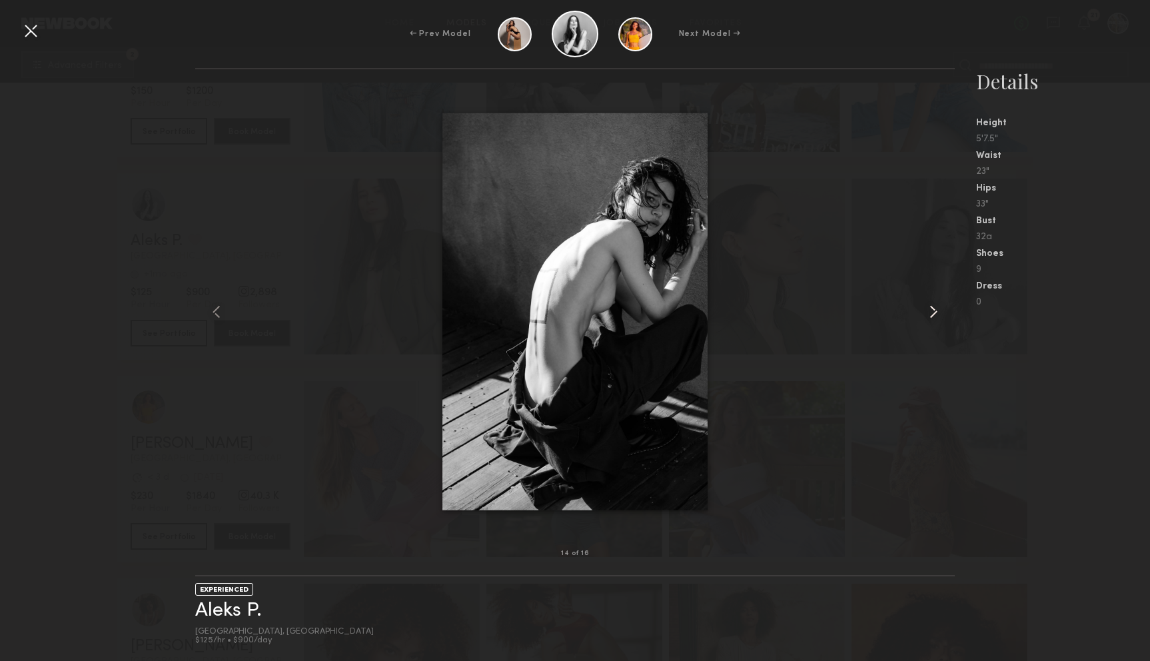
click at [932, 309] on common-icon at bounding box center [932, 311] width 21 height 21
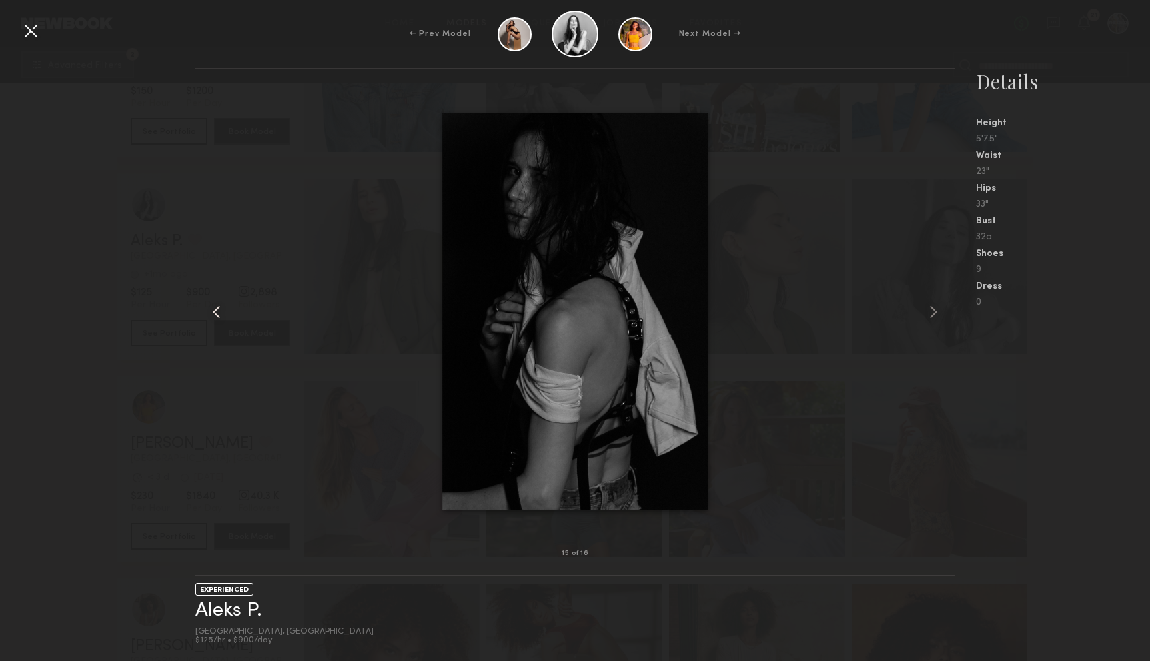
click at [222, 314] on common-icon at bounding box center [216, 311] width 21 height 21
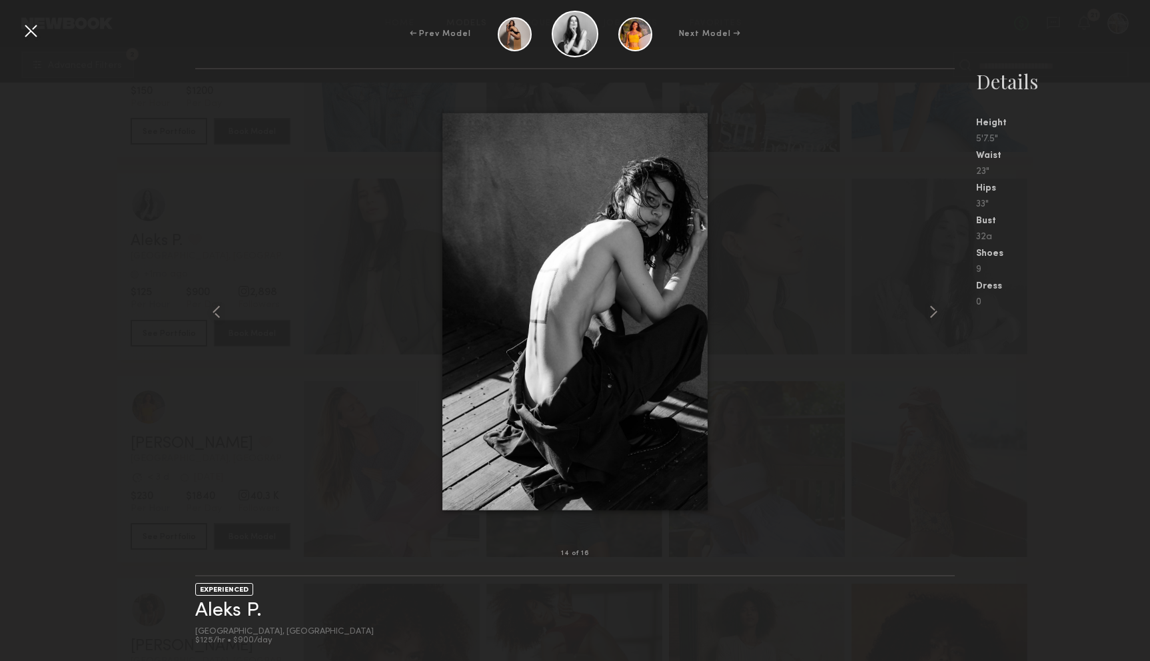
click at [33, 32] on div at bounding box center [30, 30] width 21 height 21
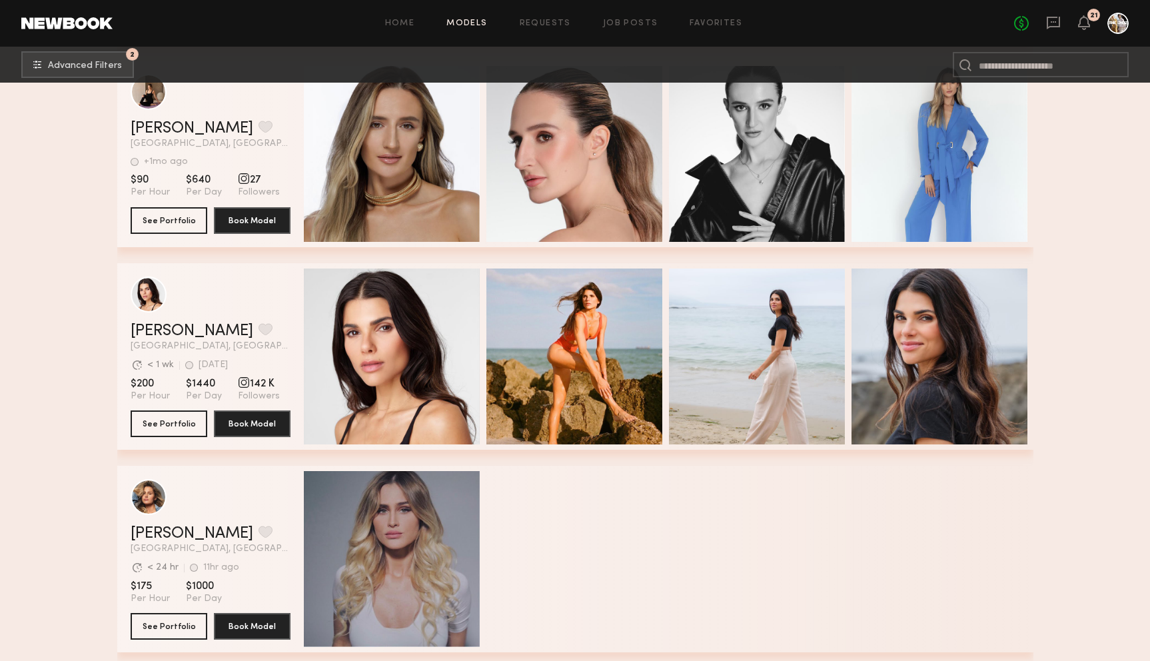
scroll to position [54139, 0]
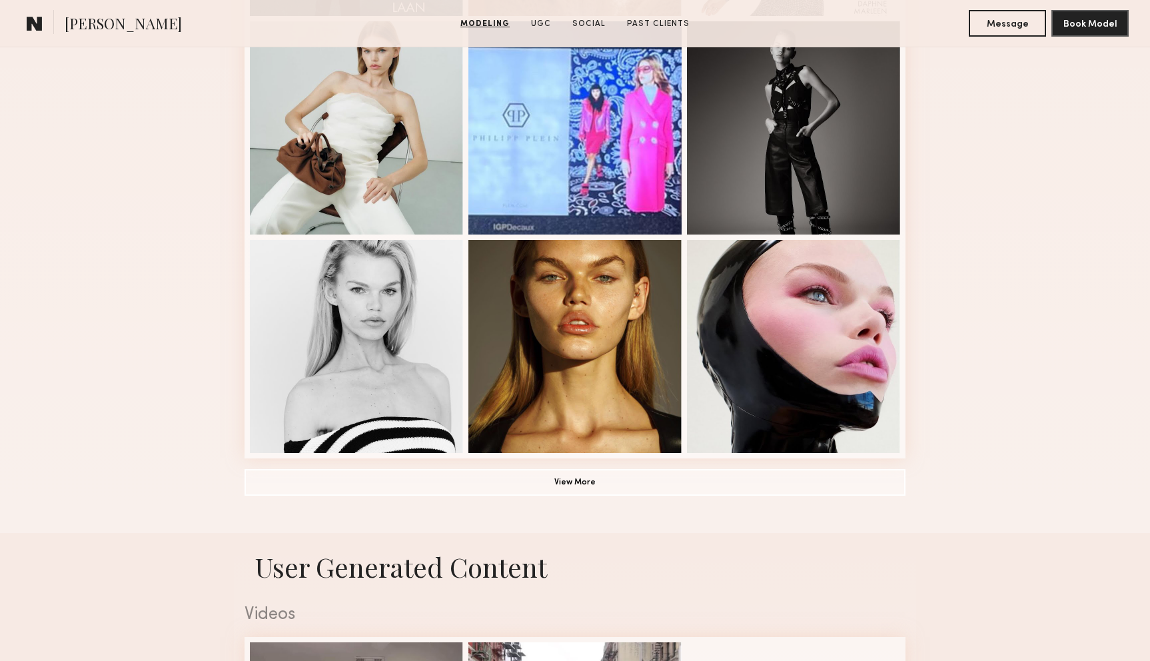
scroll to position [810, 0]
click at [416, 486] on button "View More" at bounding box center [574, 481] width 661 height 27
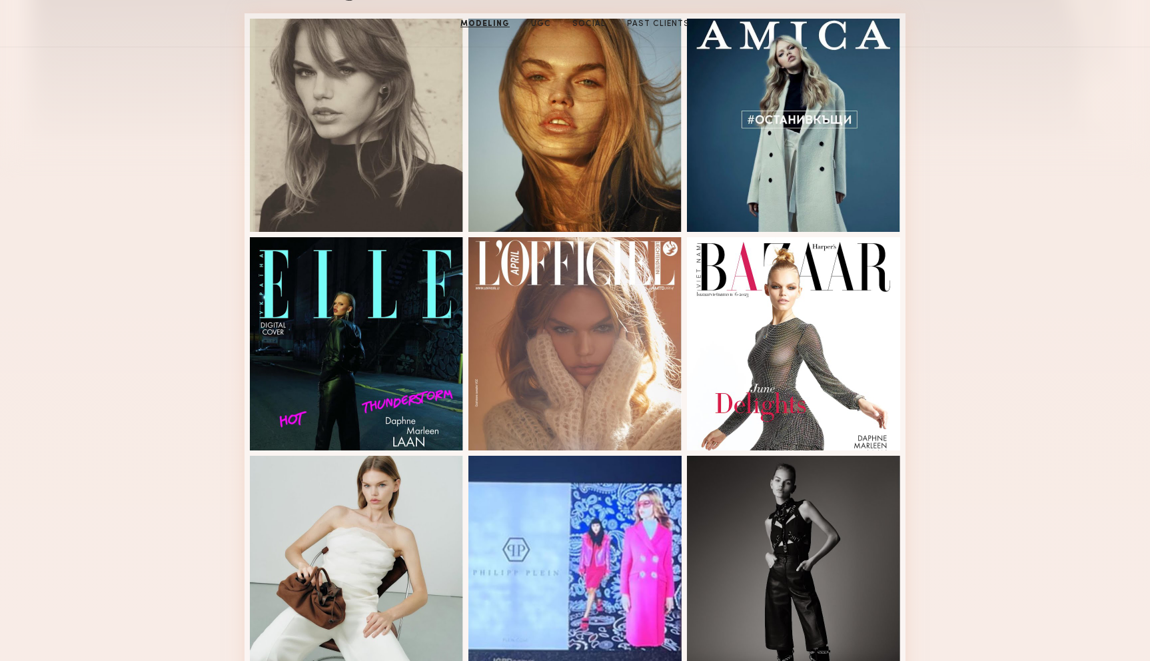
scroll to position [0, 0]
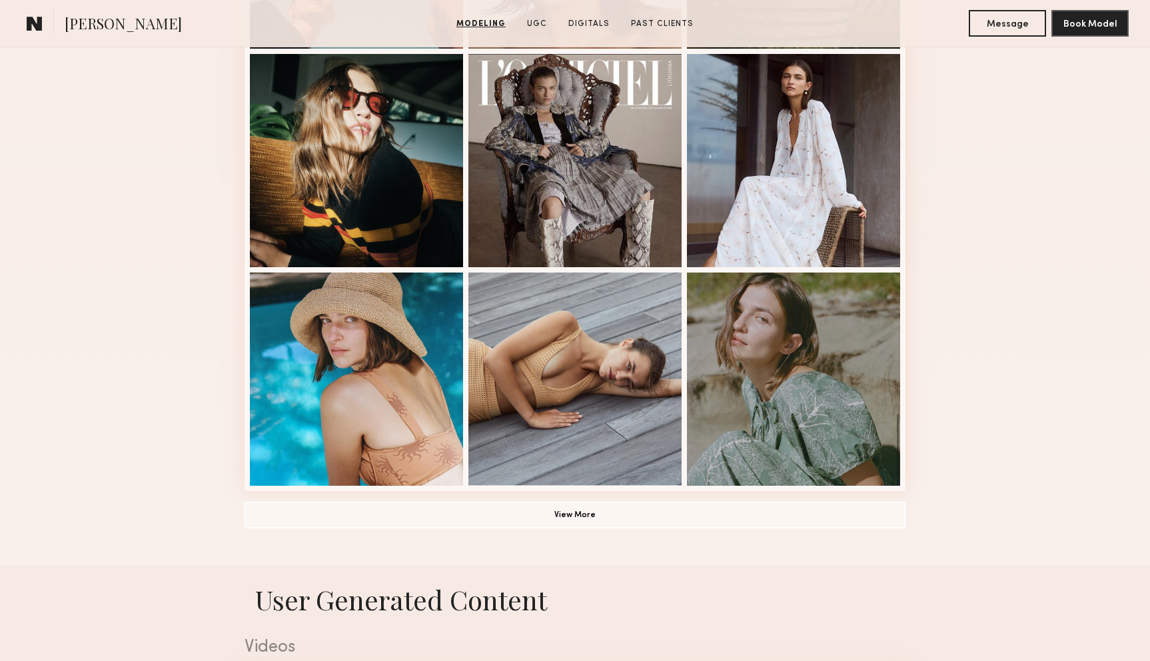
scroll to position [782, 0]
